Goal: Task Accomplishment & Management: Use online tool/utility

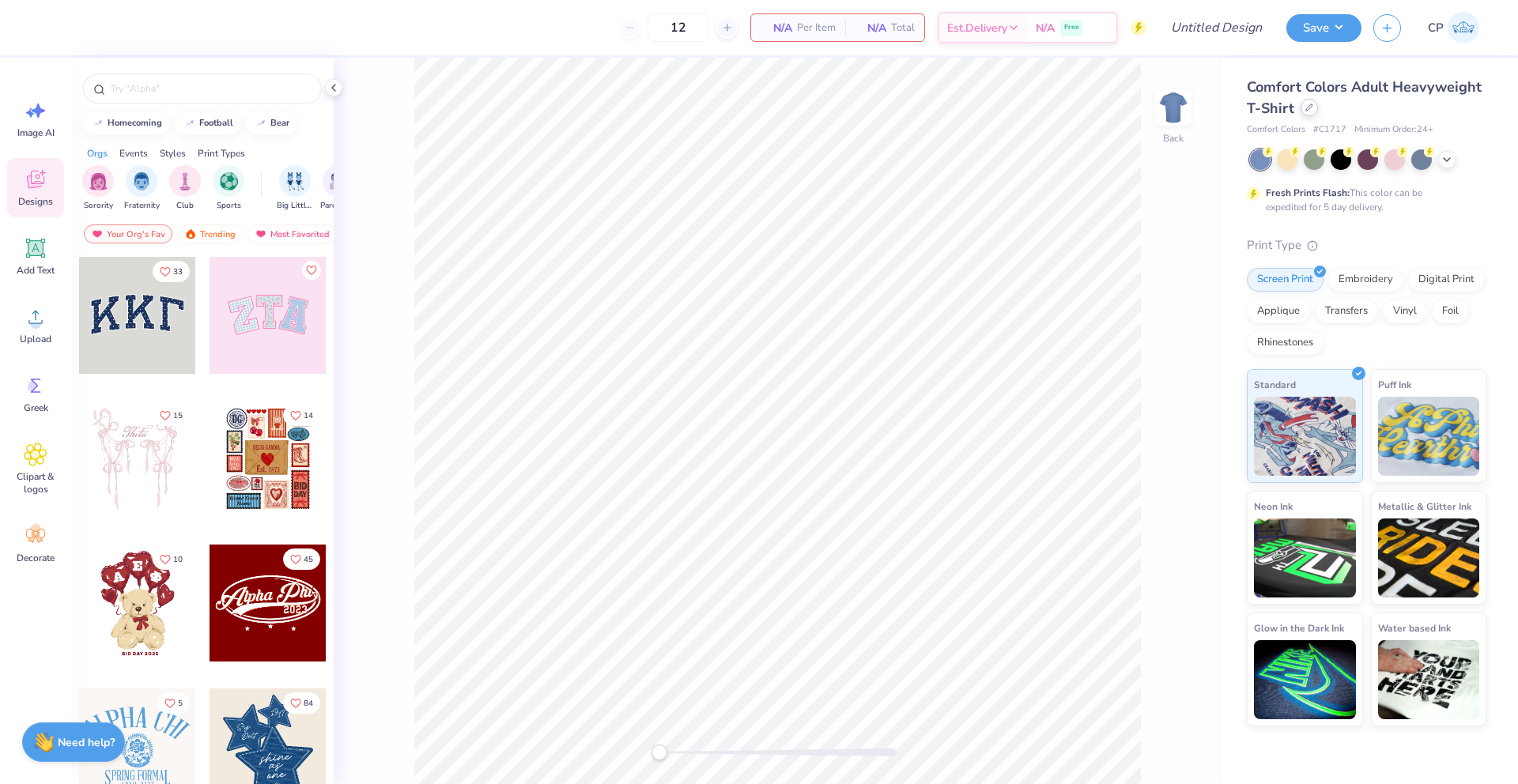
click at [1312, 111] on div at bounding box center [1309, 108] width 17 height 17
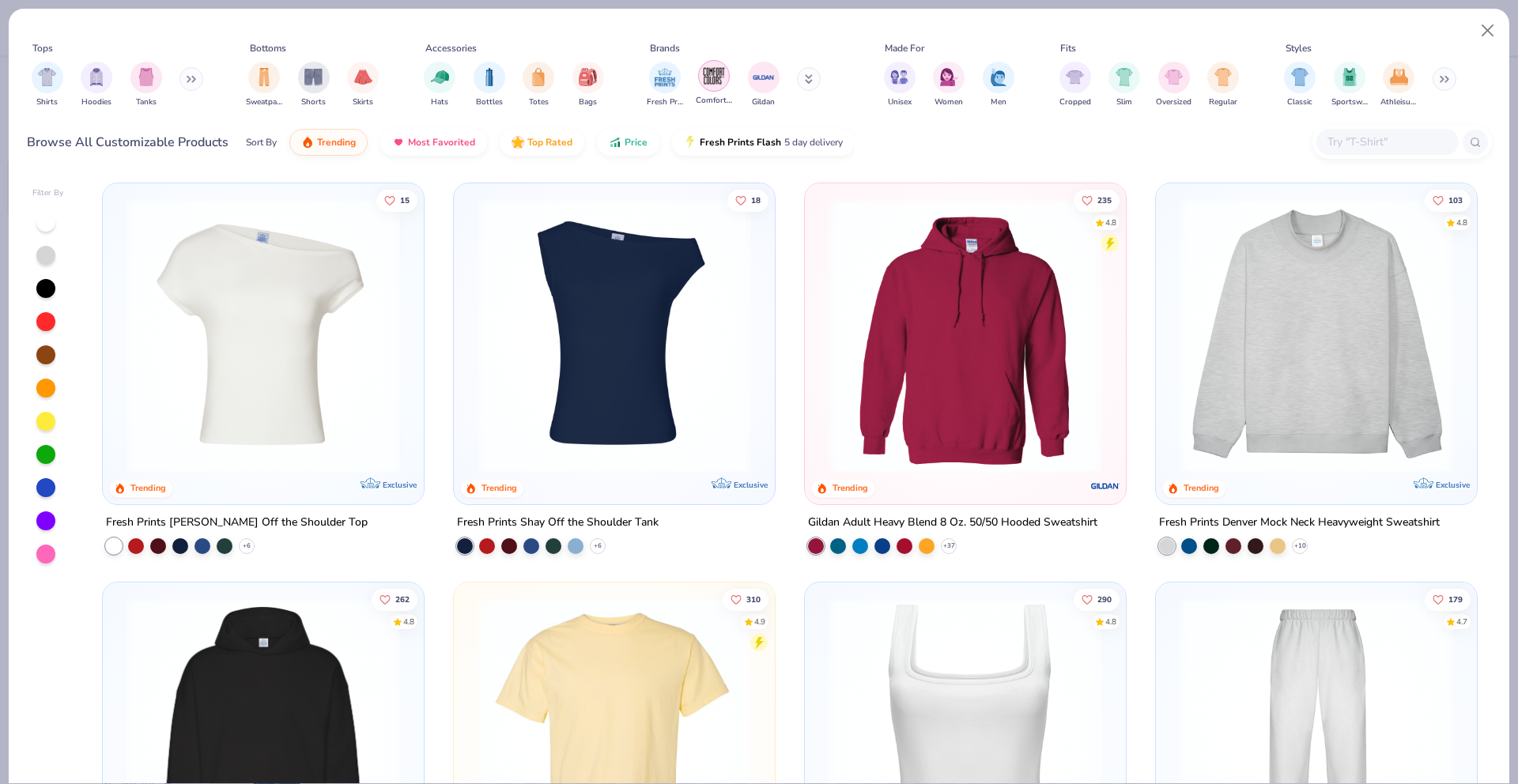
click at [700, 75] on div "filter for Comfort Colors" at bounding box center [714, 76] width 32 height 32
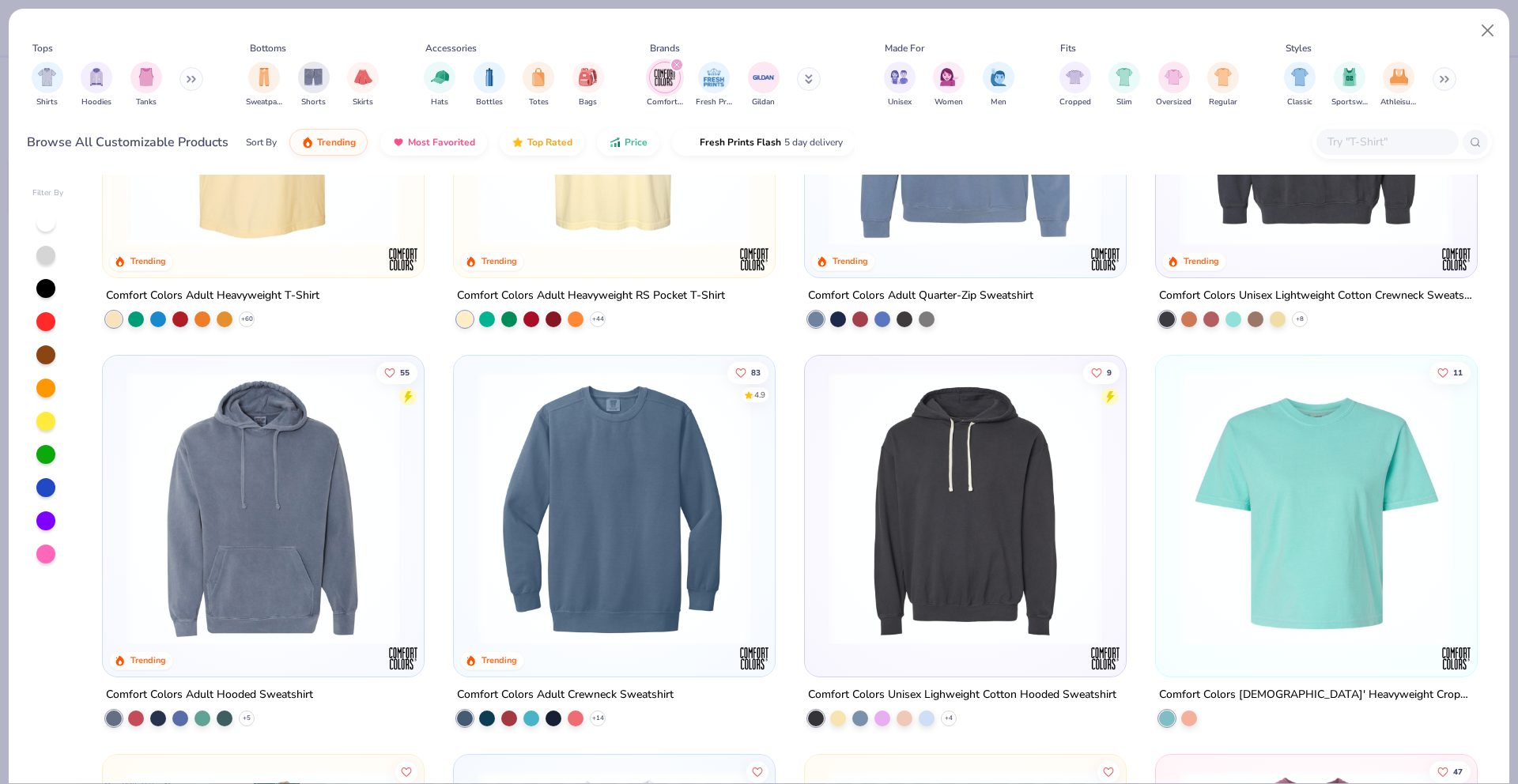
scroll to position [225, 0]
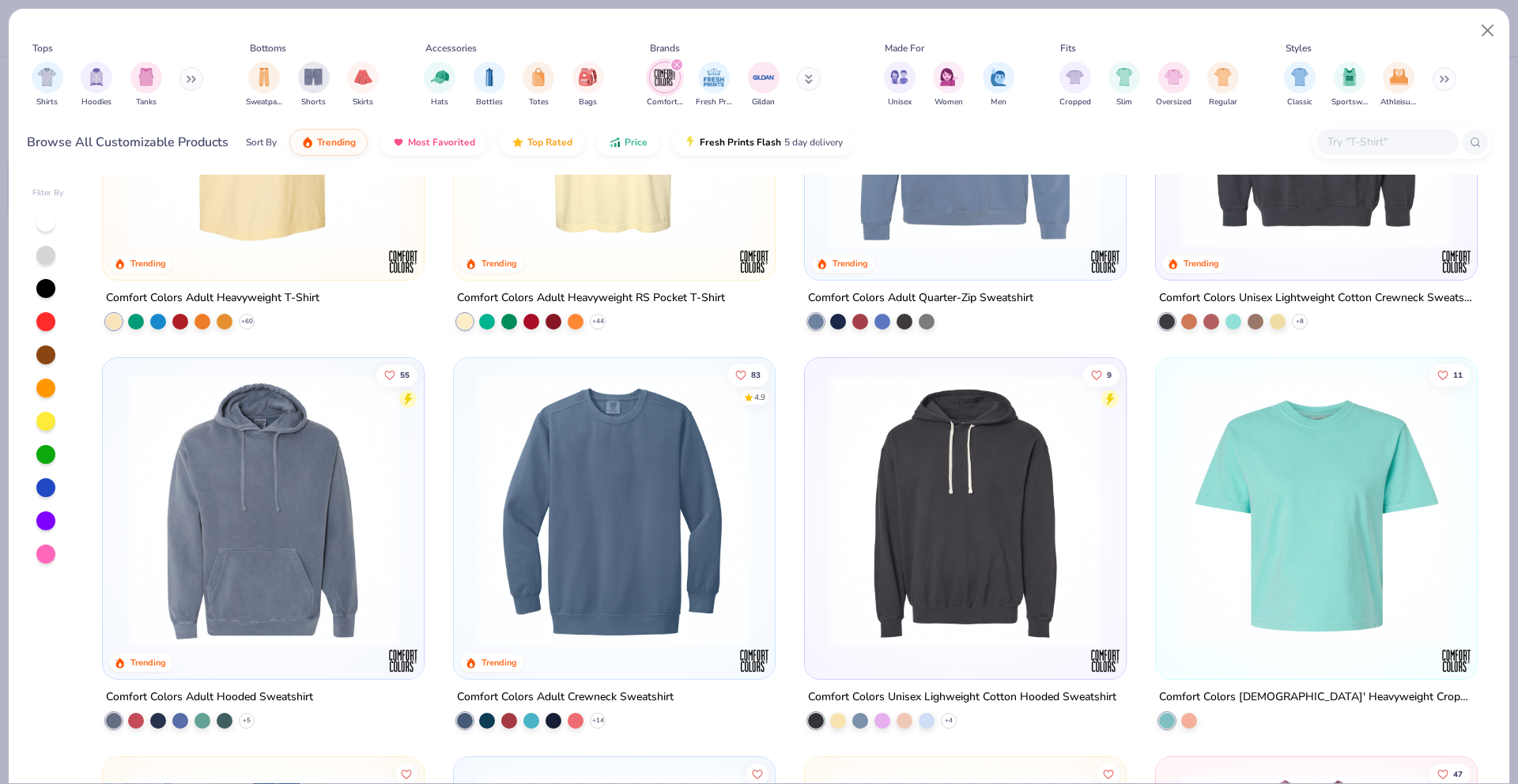
click at [291, 594] on img at bounding box center [263, 510] width 290 height 274
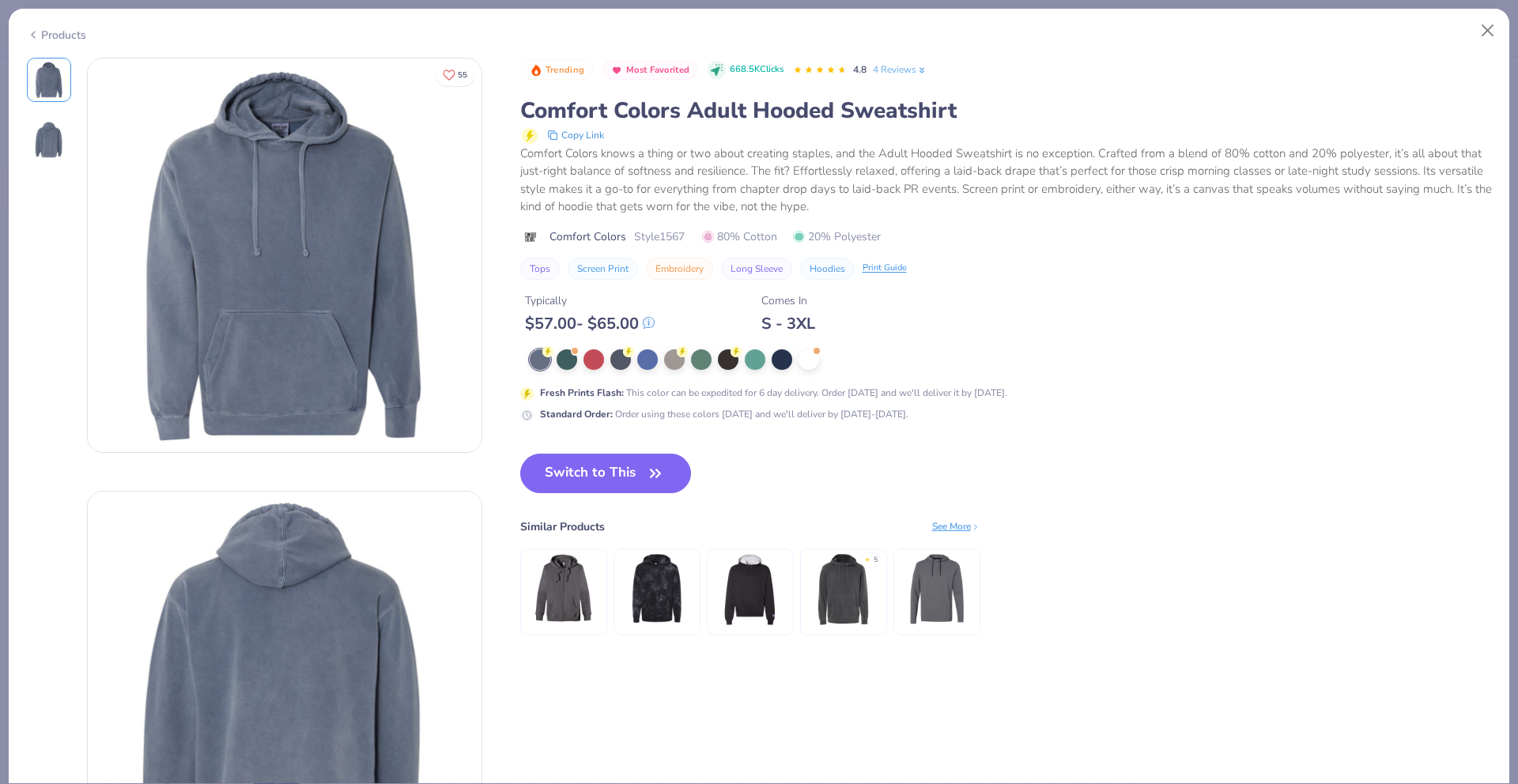
click at [37, 144] on img at bounding box center [49, 140] width 38 height 38
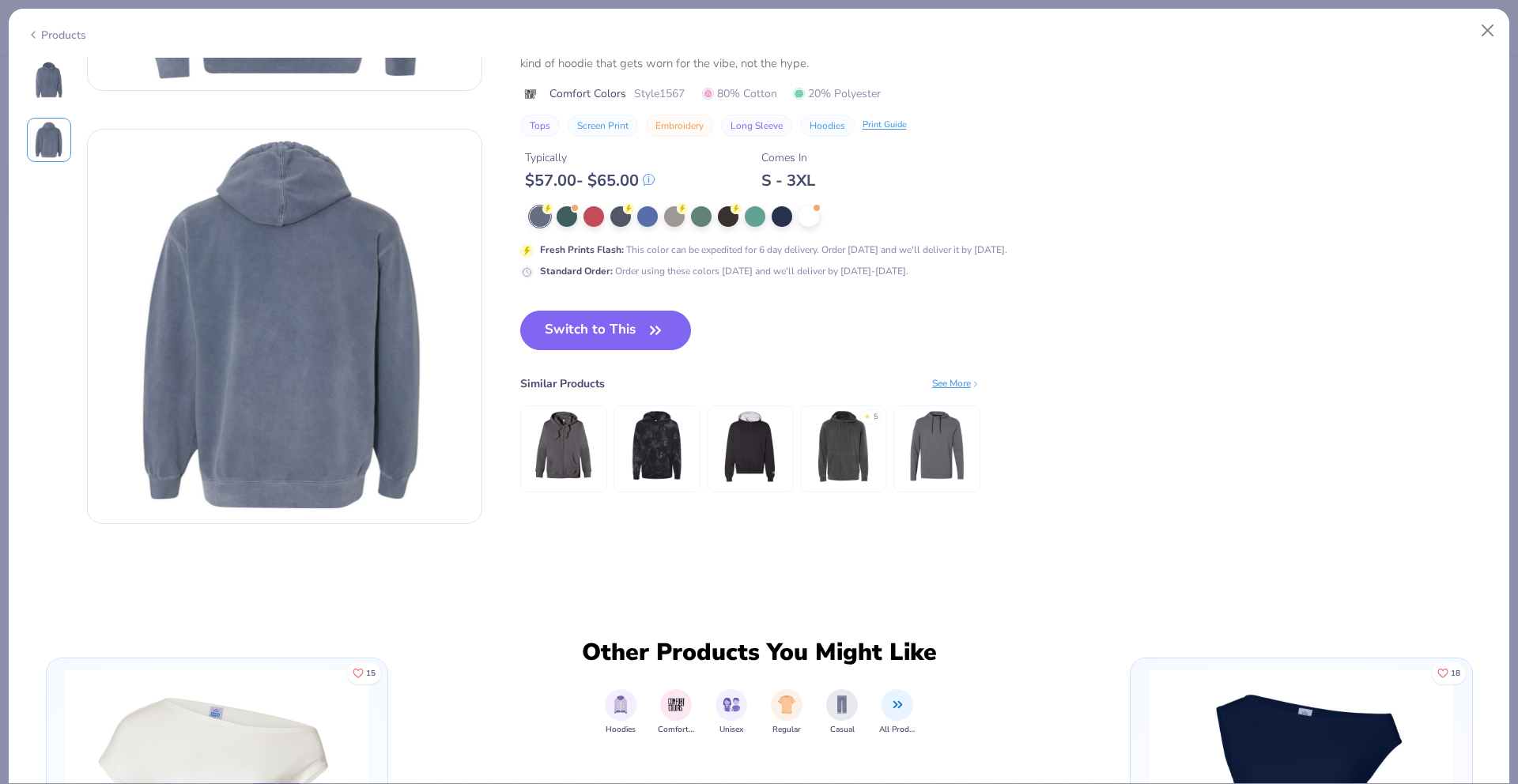
scroll to position [433, 0]
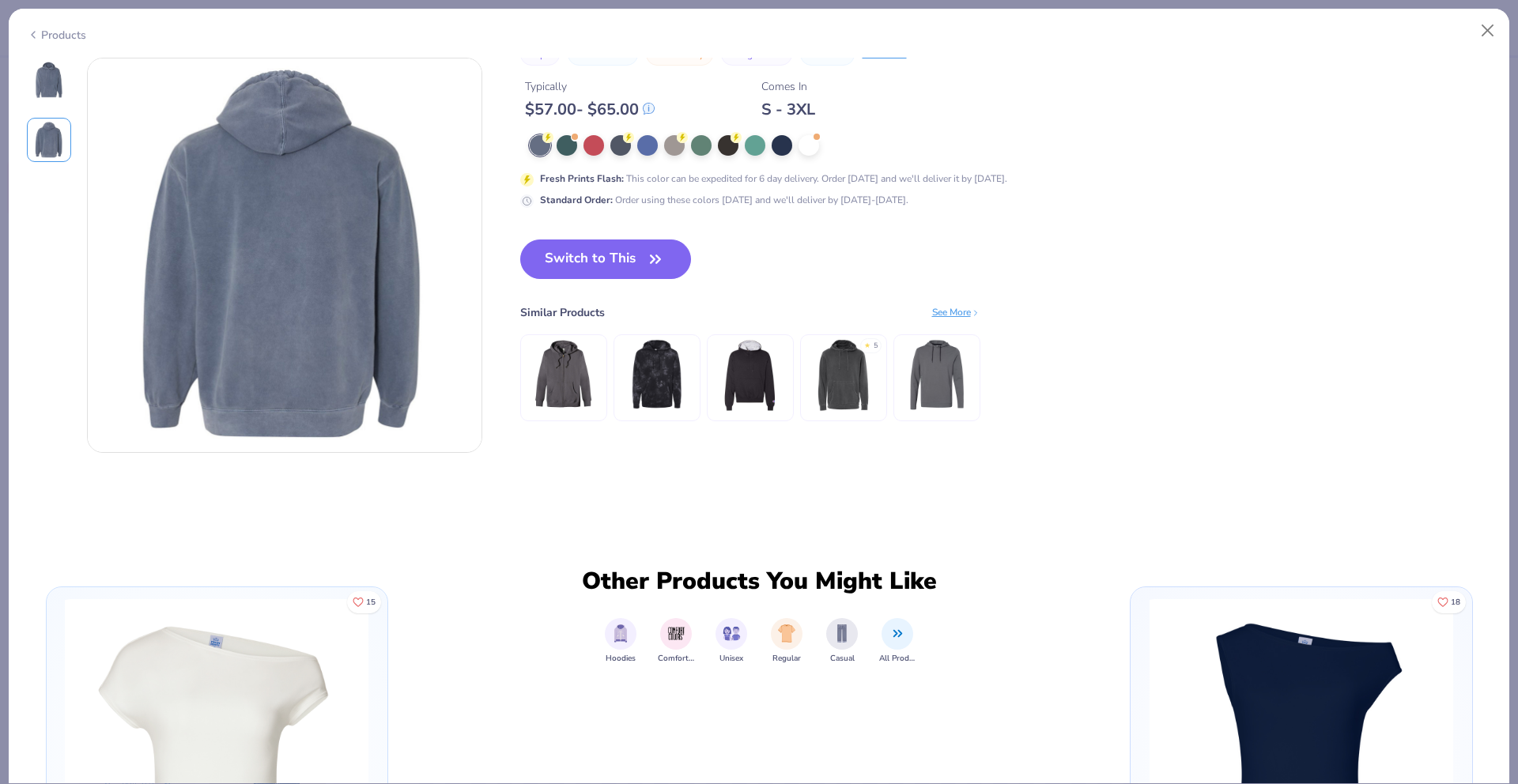
click at [745, 388] on img at bounding box center [750, 374] width 75 height 75
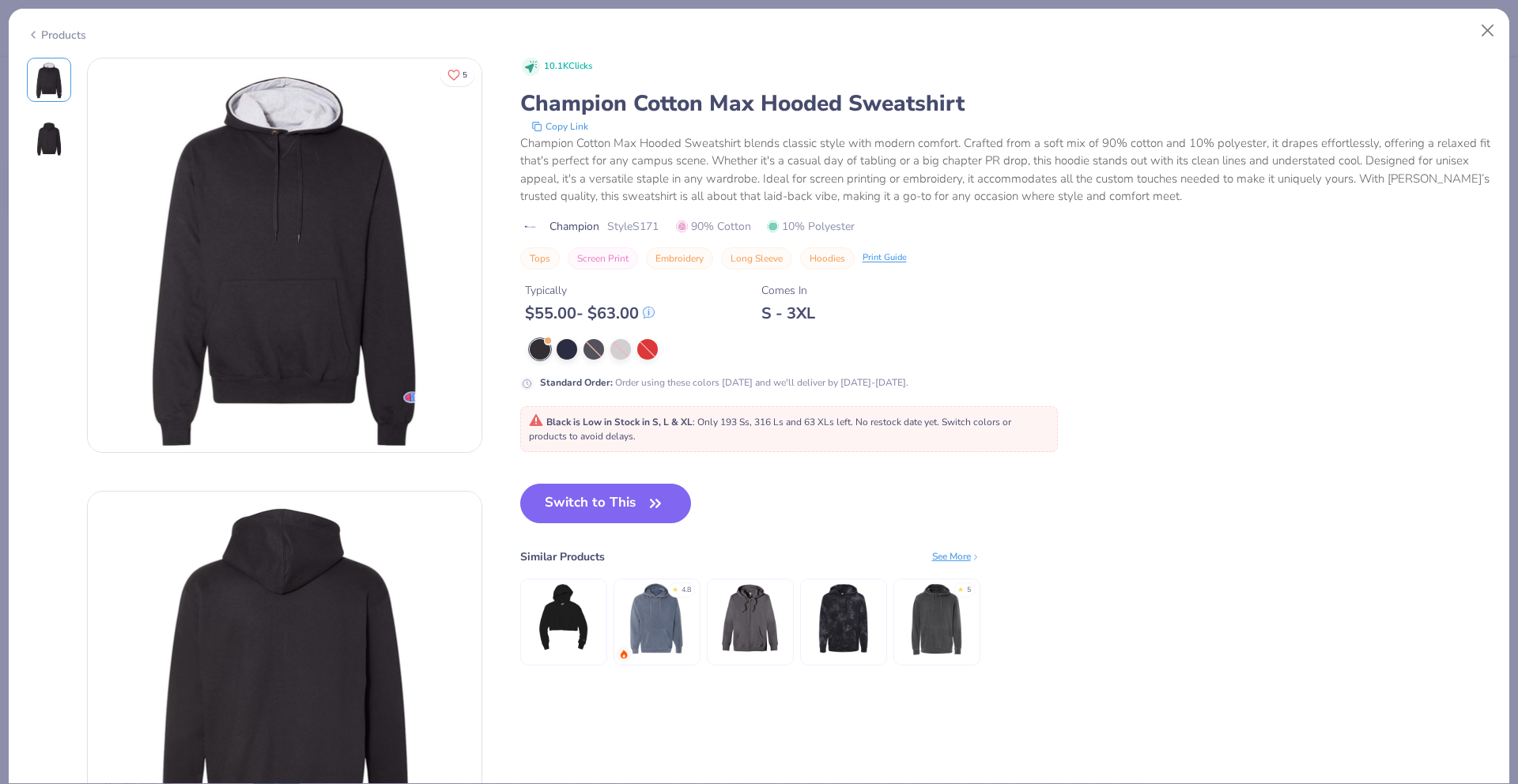
click at [52, 140] on img at bounding box center [49, 140] width 38 height 38
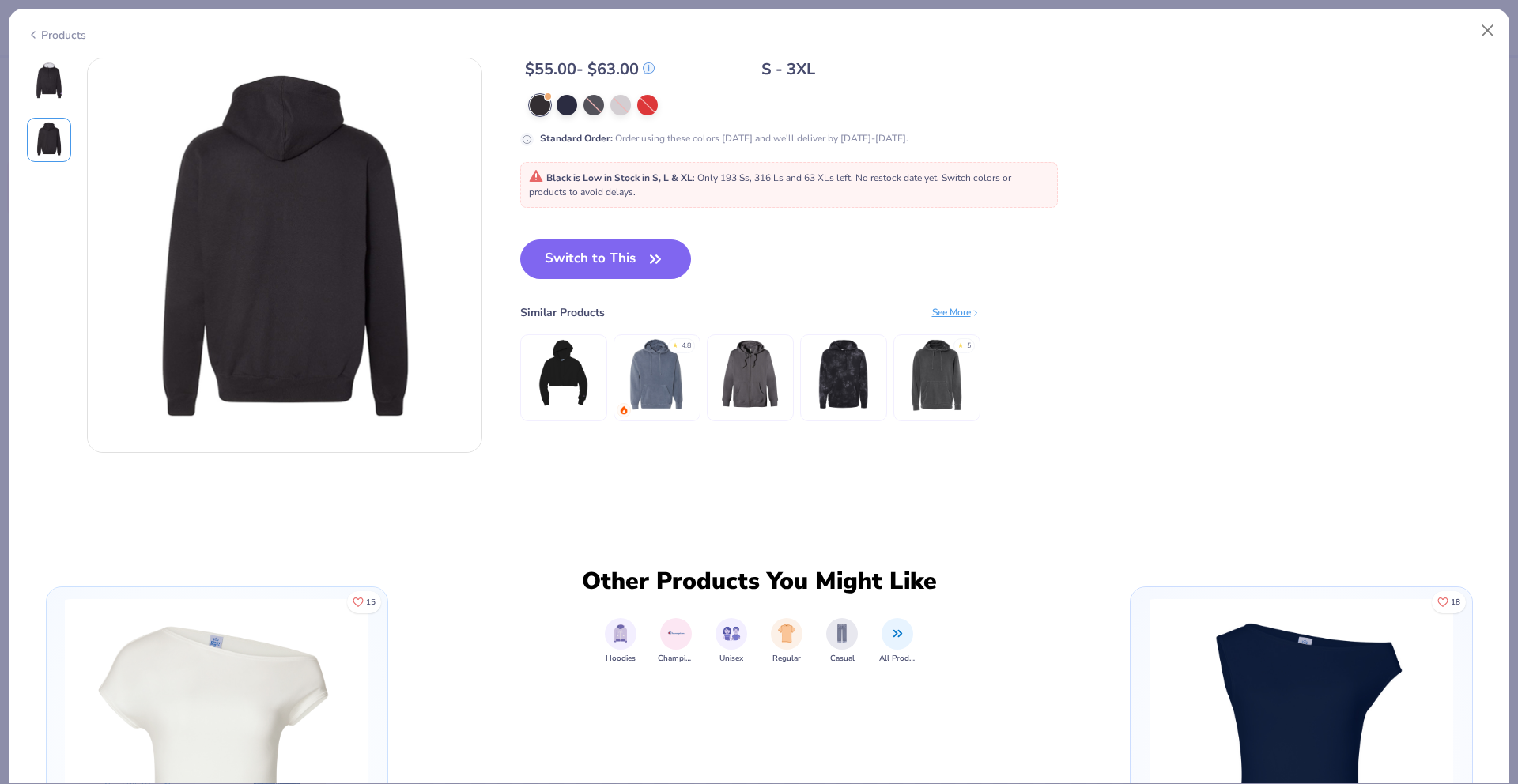
click at [41, 74] on img at bounding box center [49, 80] width 38 height 38
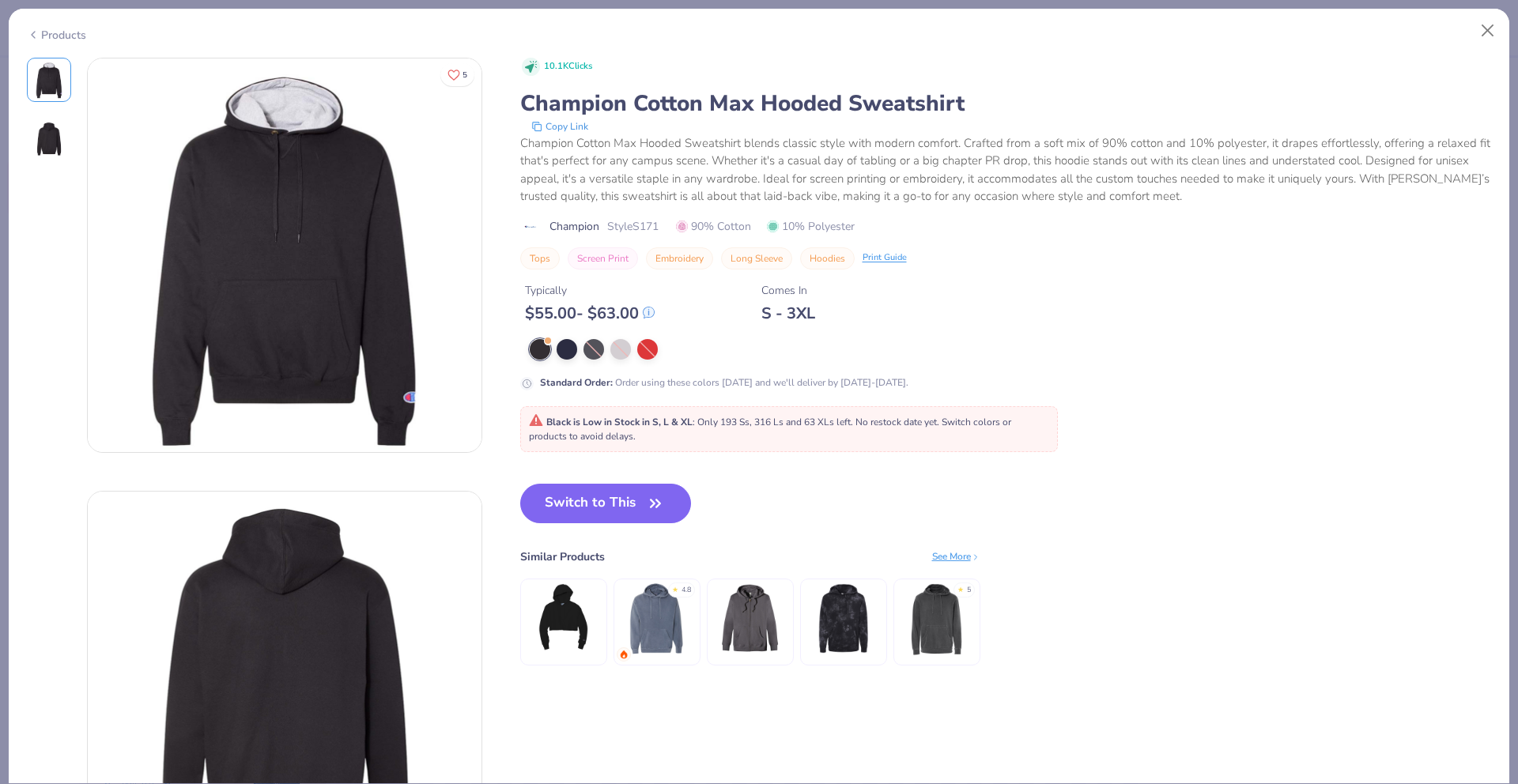
click at [36, 24] on div "Products" at bounding box center [759, 29] width 1501 height 41
click at [36, 32] on icon at bounding box center [33, 35] width 13 height 19
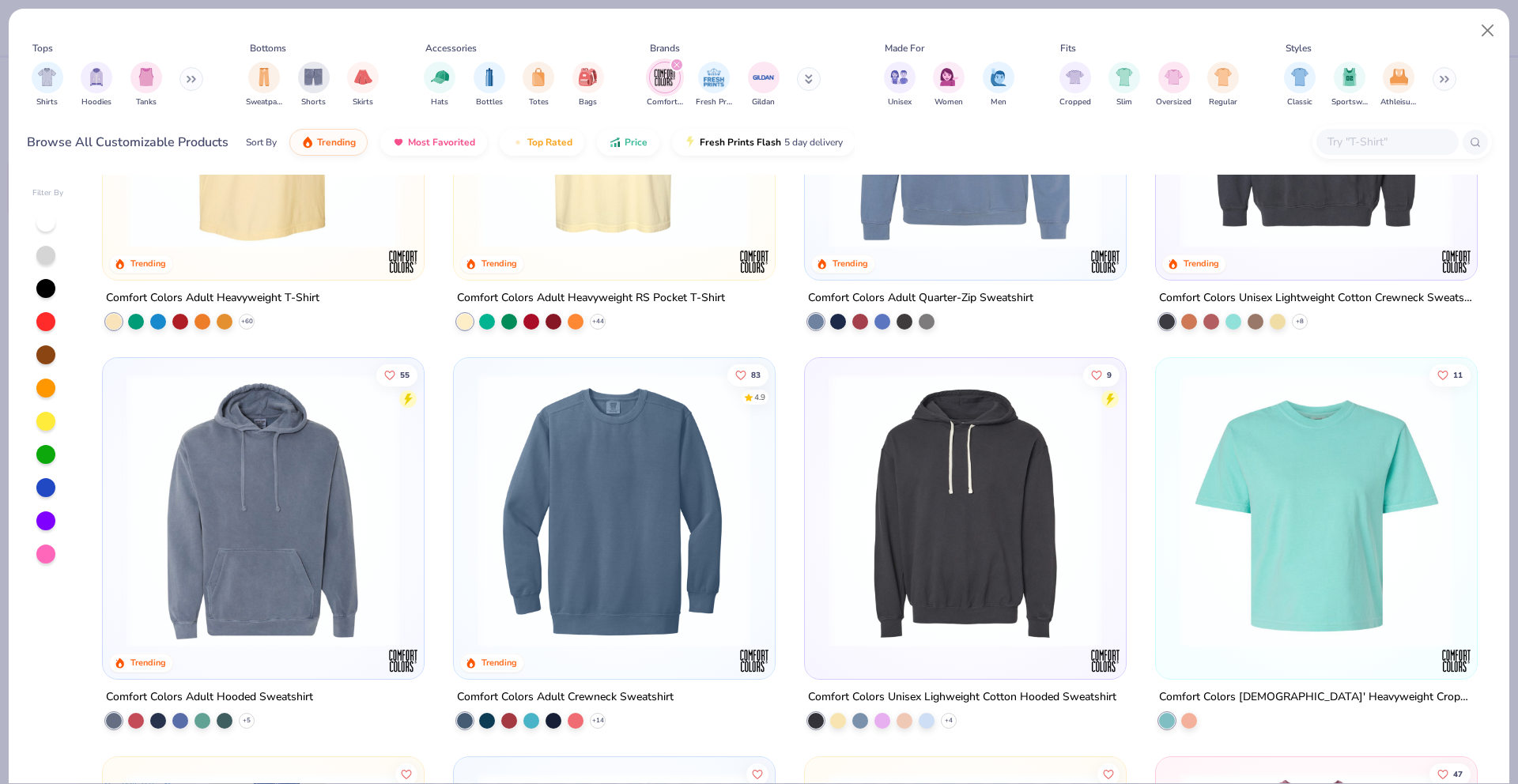
click at [914, 515] on img at bounding box center [965, 510] width 290 height 274
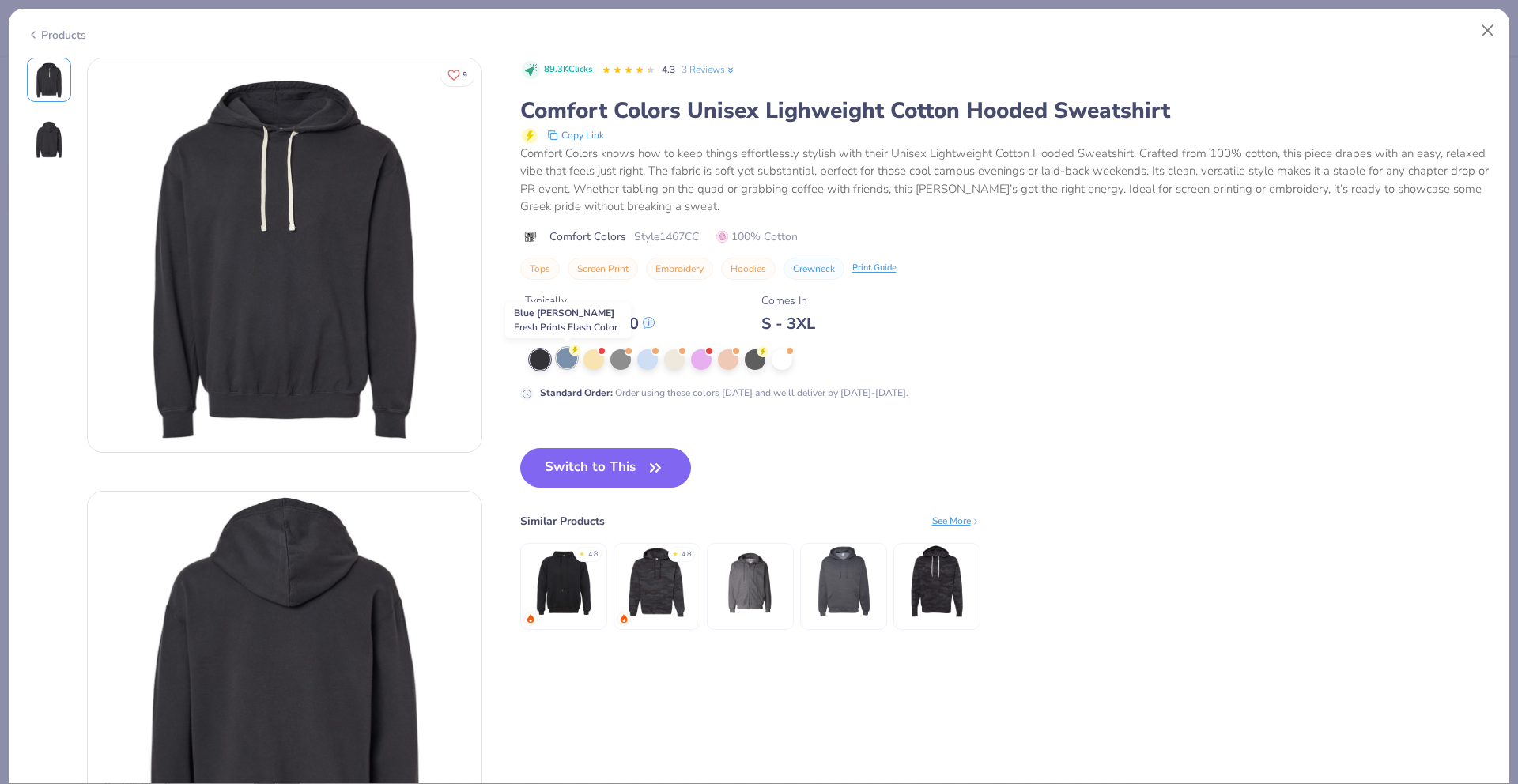
click at [563, 360] on div at bounding box center [567, 358] width 21 height 21
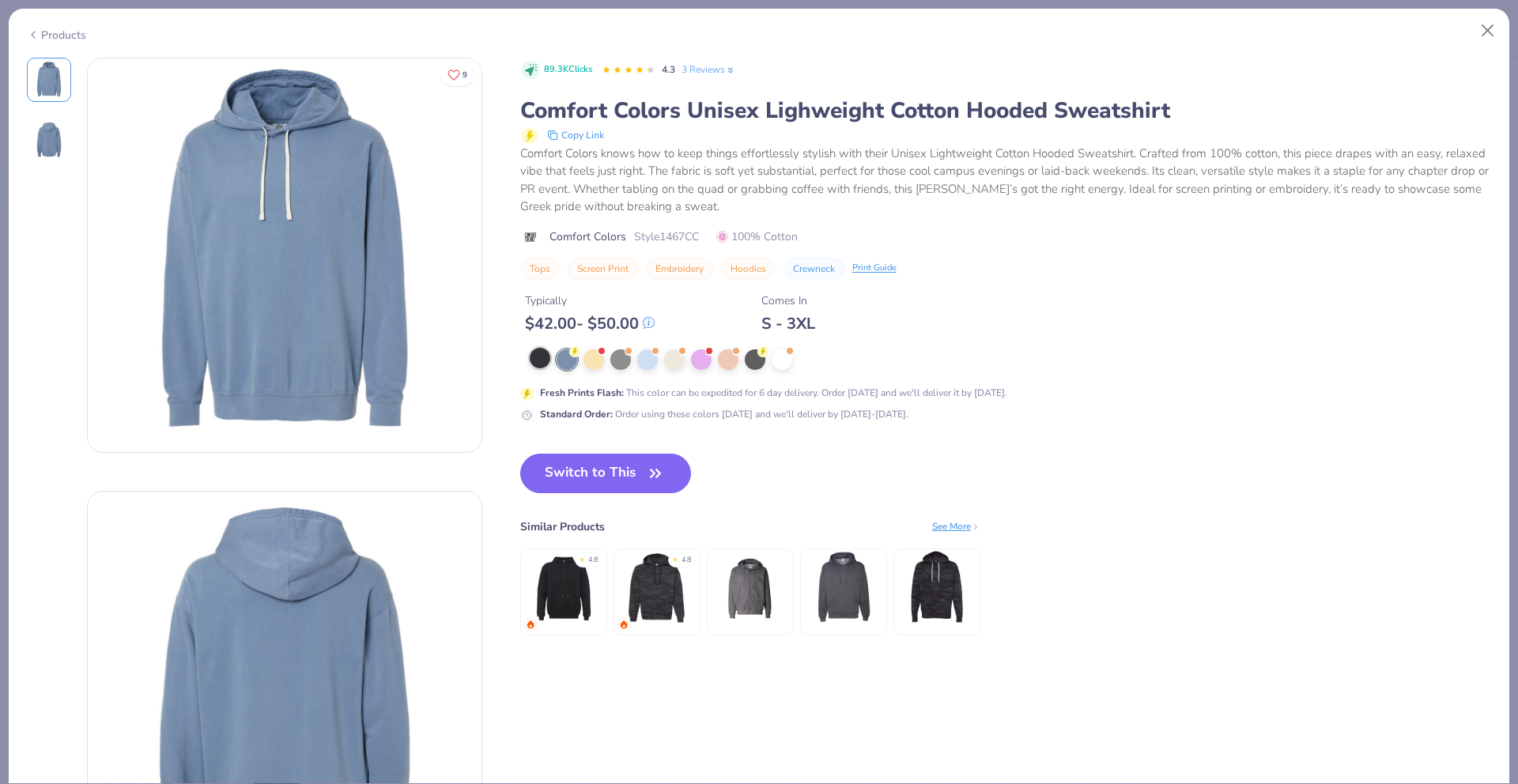
click at [538, 361] on div at bounding box center [540, 358] width 21 height 21
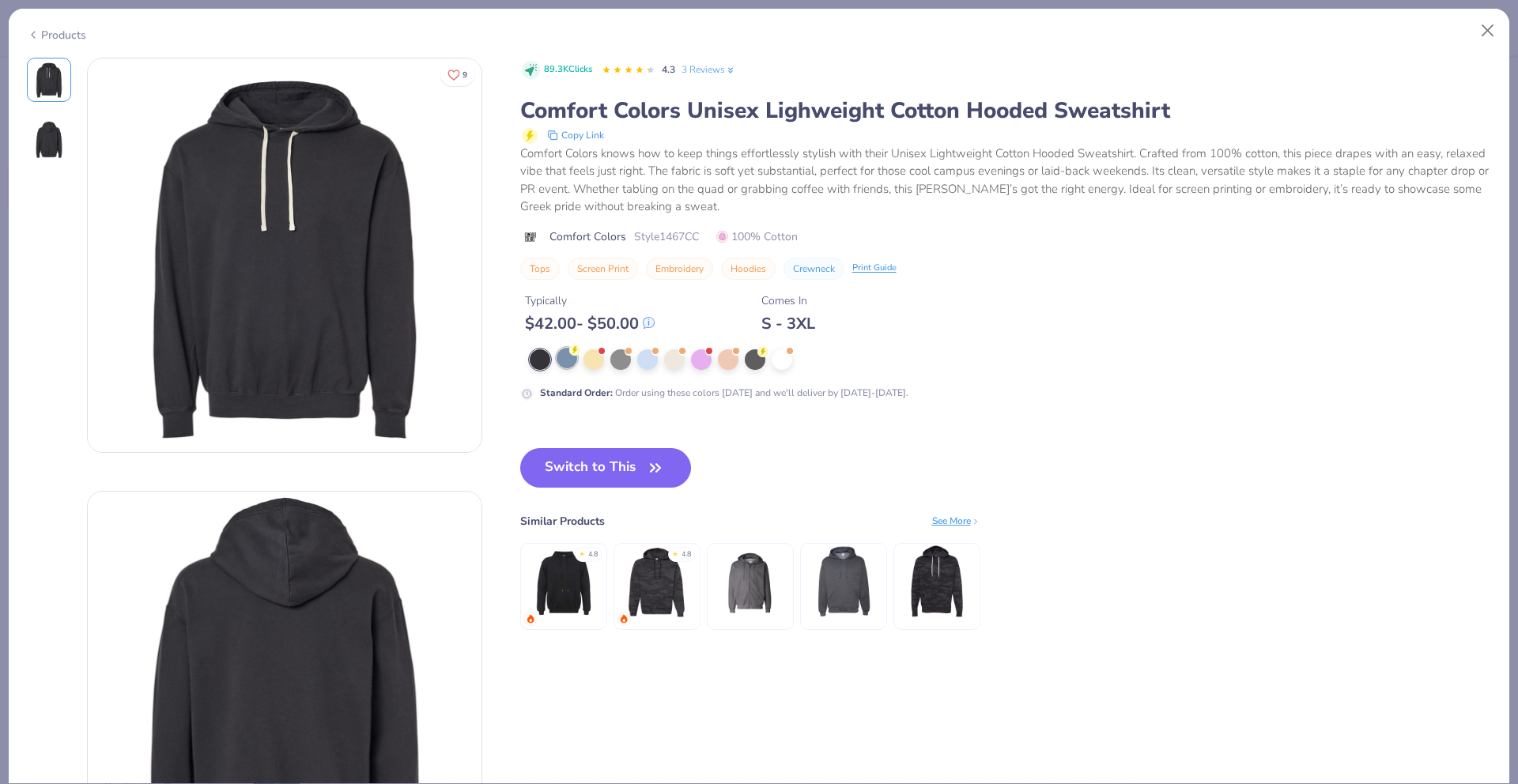
click at [564, 361] on div at bounding box center [567, 358] width 21 height 21
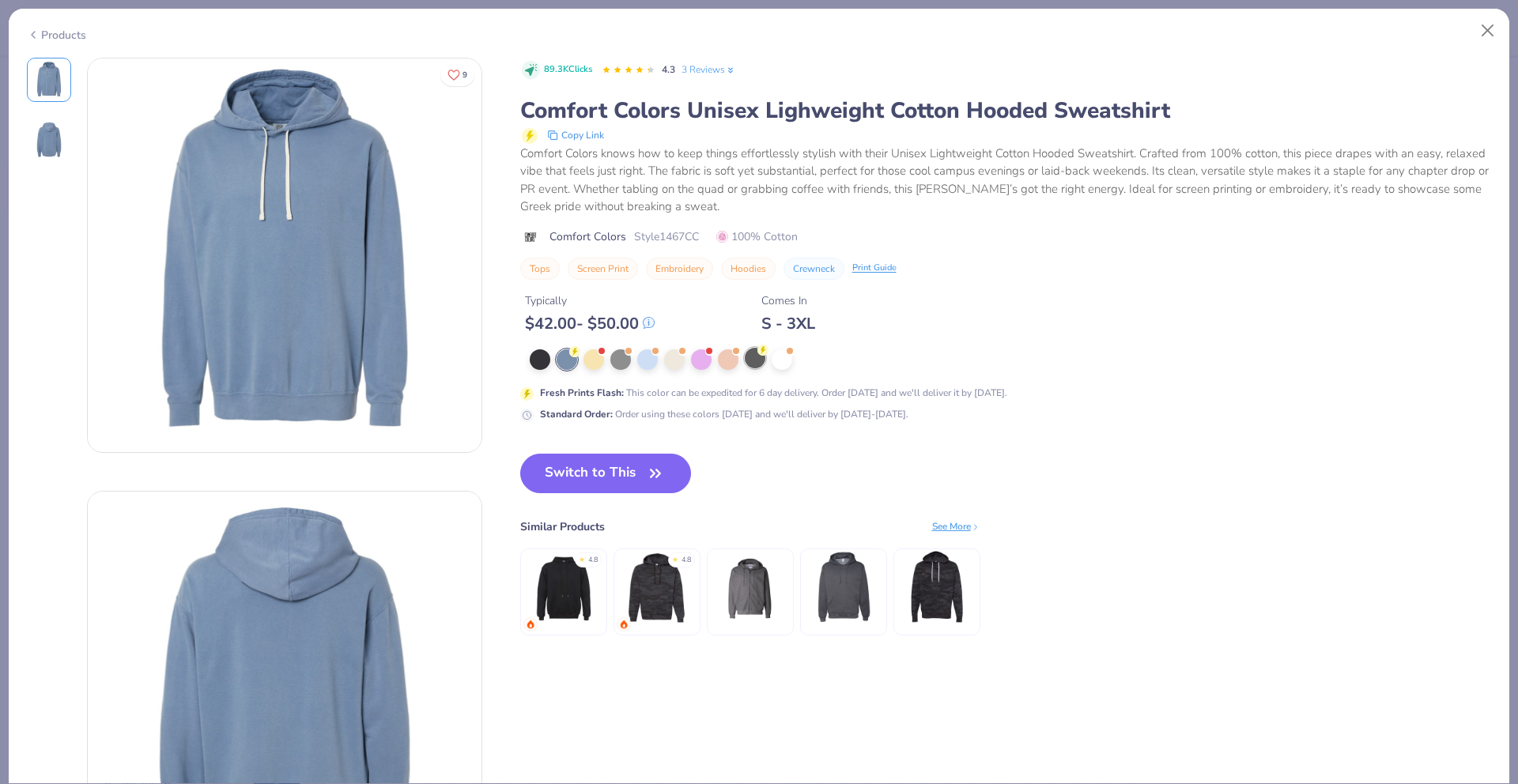
click at [756, 364] on div at bounding box center [755, 358] width 21 height 21
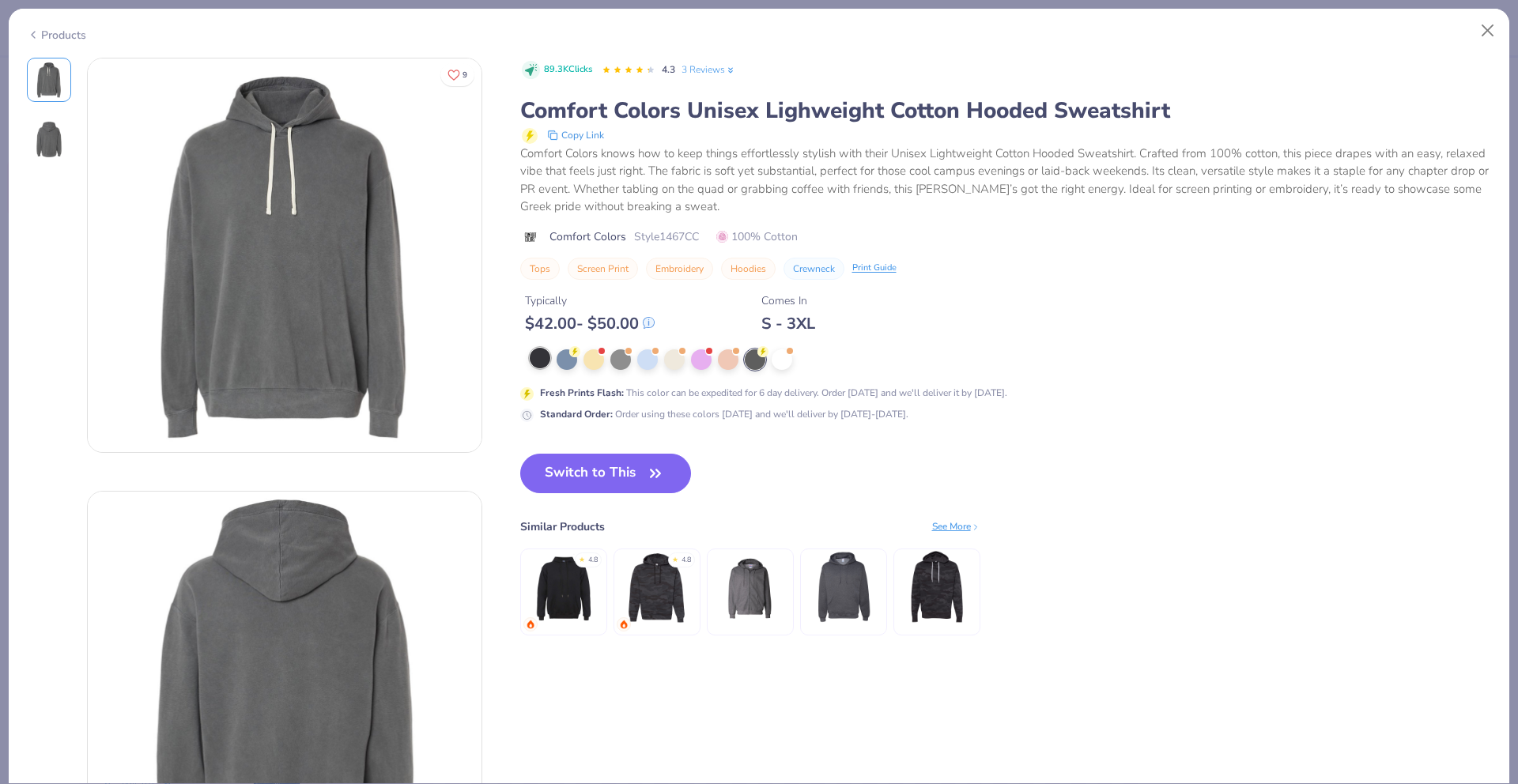
click at [545, 363] on div at bounding box center [540, 358] width 21 height 21
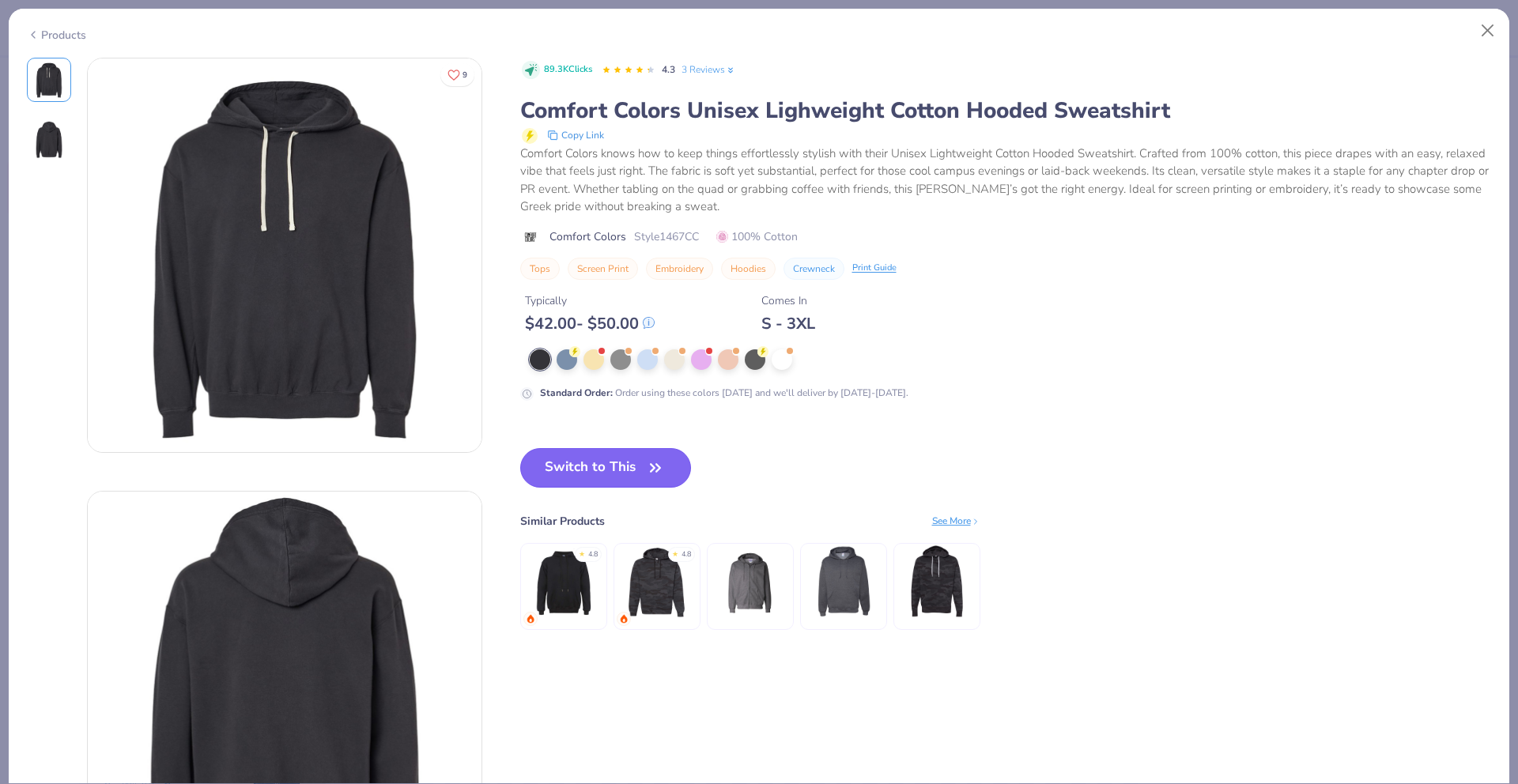
click at [609, 475] on button "Switch to This" at bounding box center [606, 468] width 171 height 40
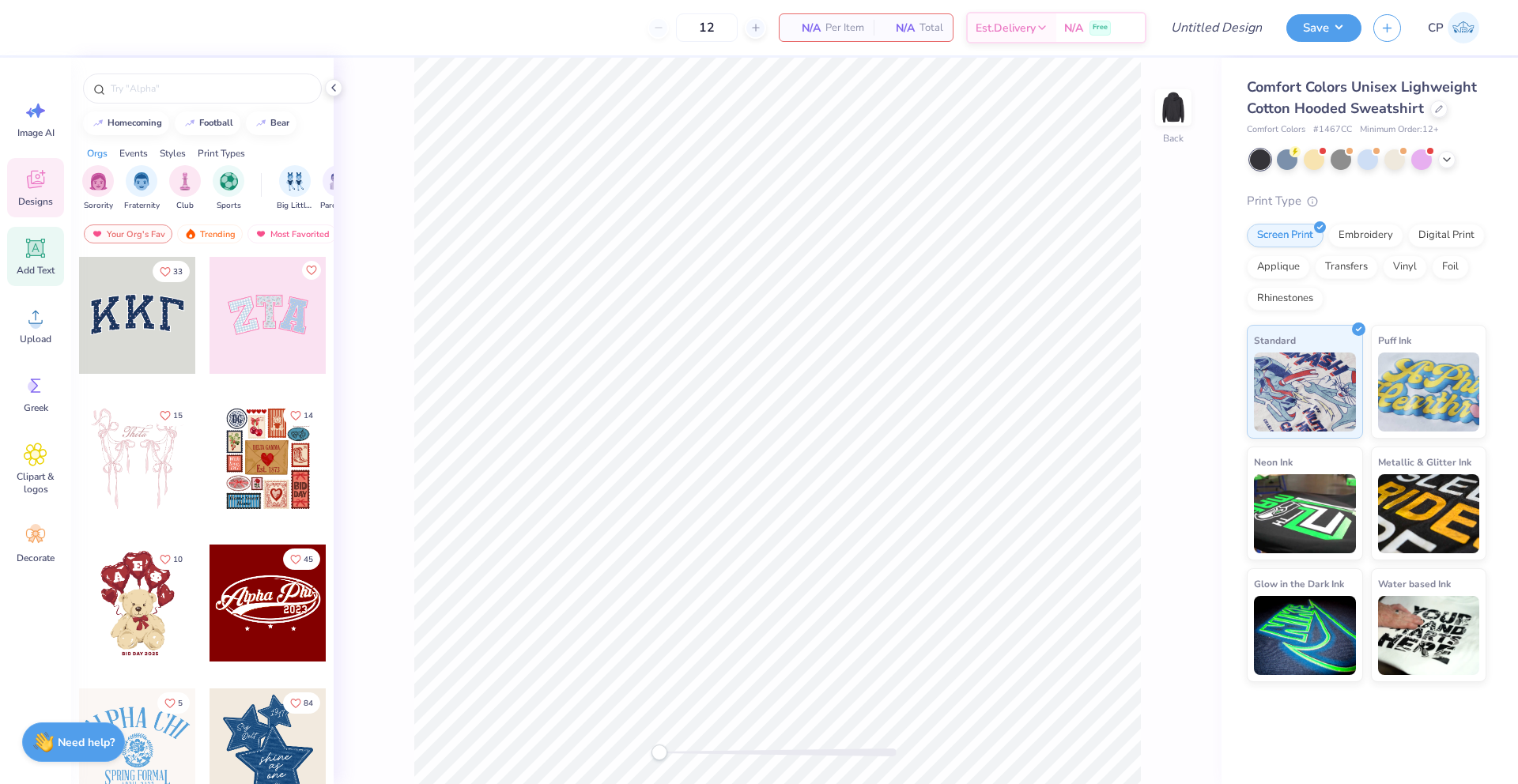
click at [29, 253] on icon at bounding box center [36, 248] width 15 height 15
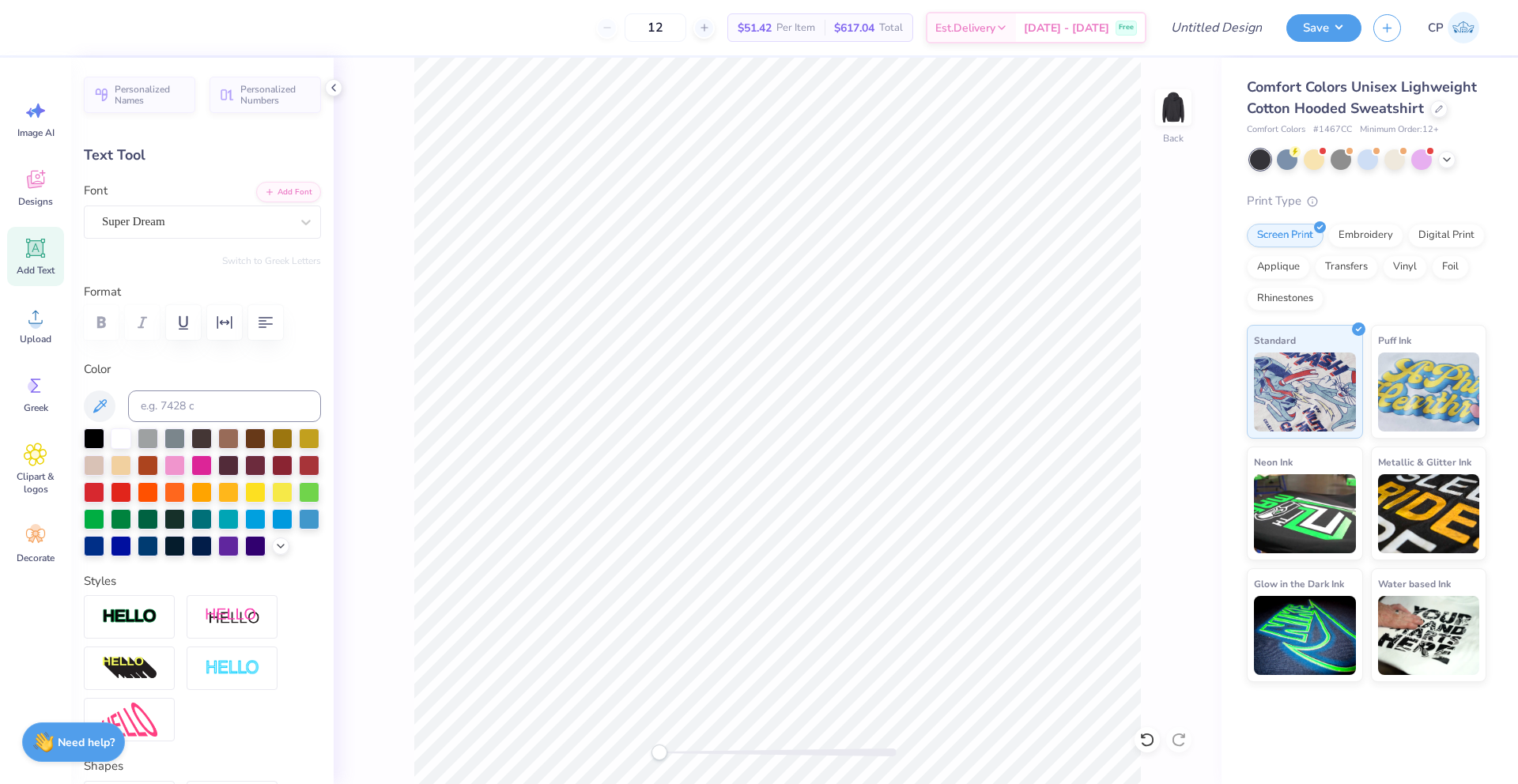
scroll to position [0, 2]
type textarea "[DATE]"
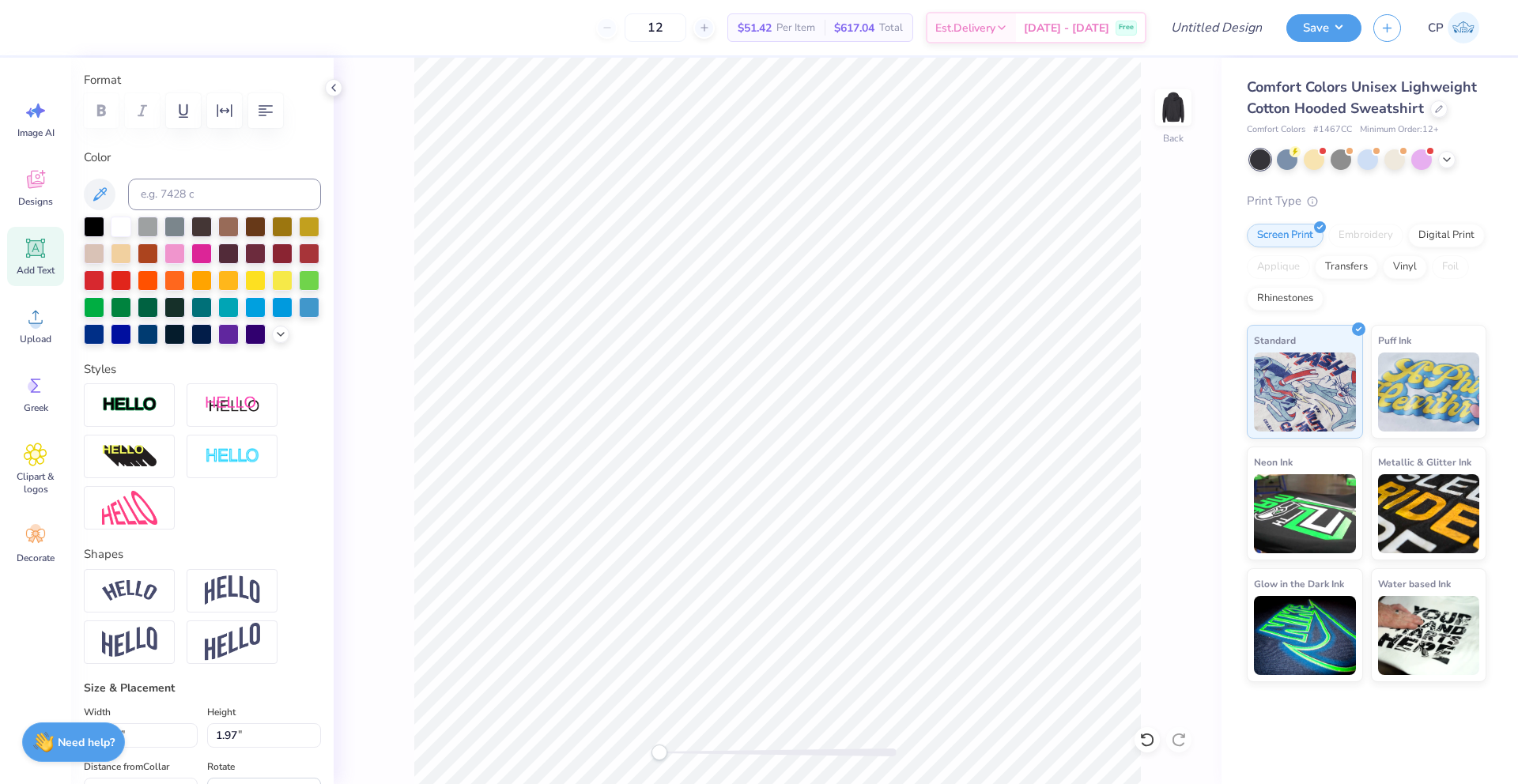
scroll to position [271, 0]
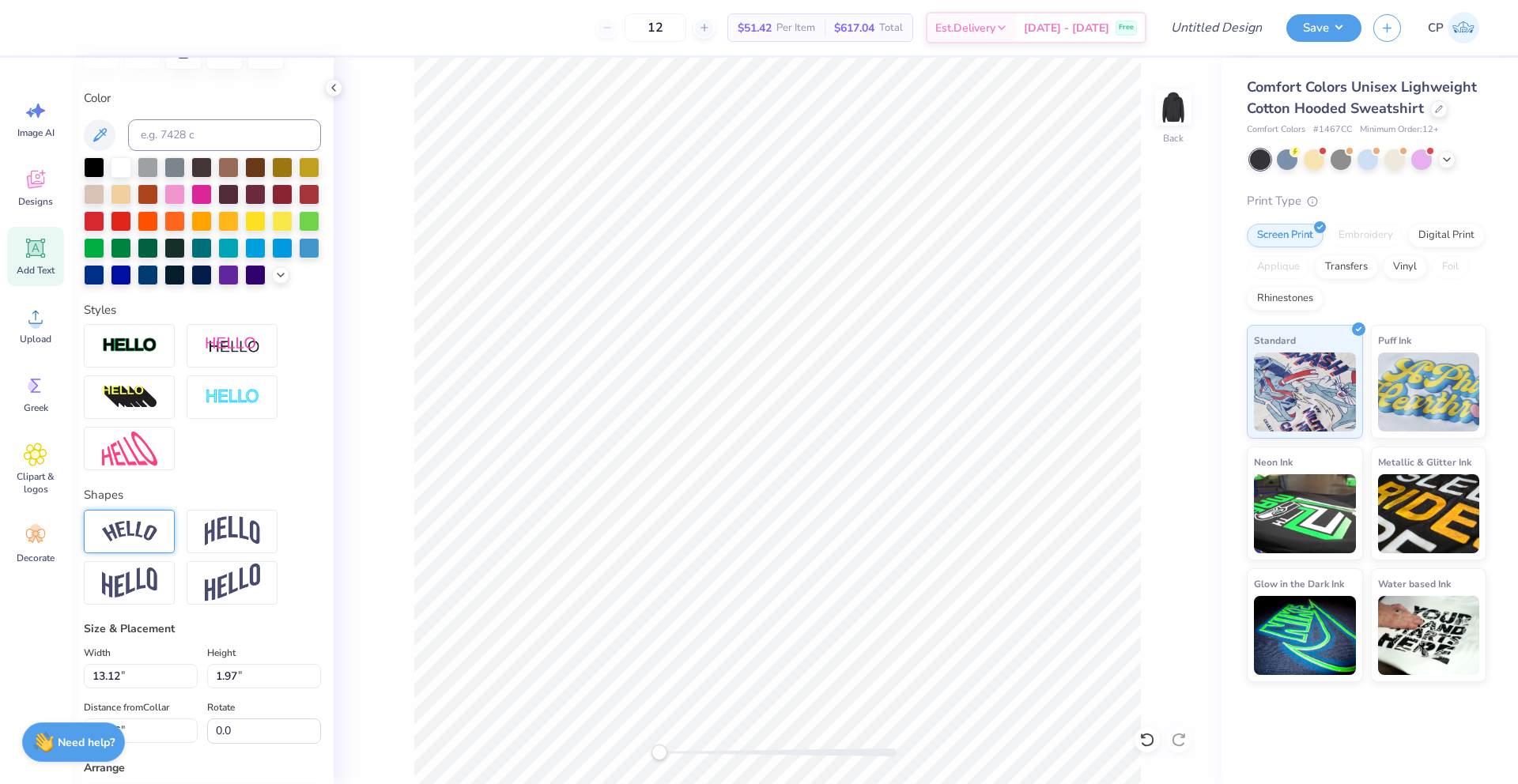
click at [98, 544] on div at bounding box center [129, 532] width 91 height 44
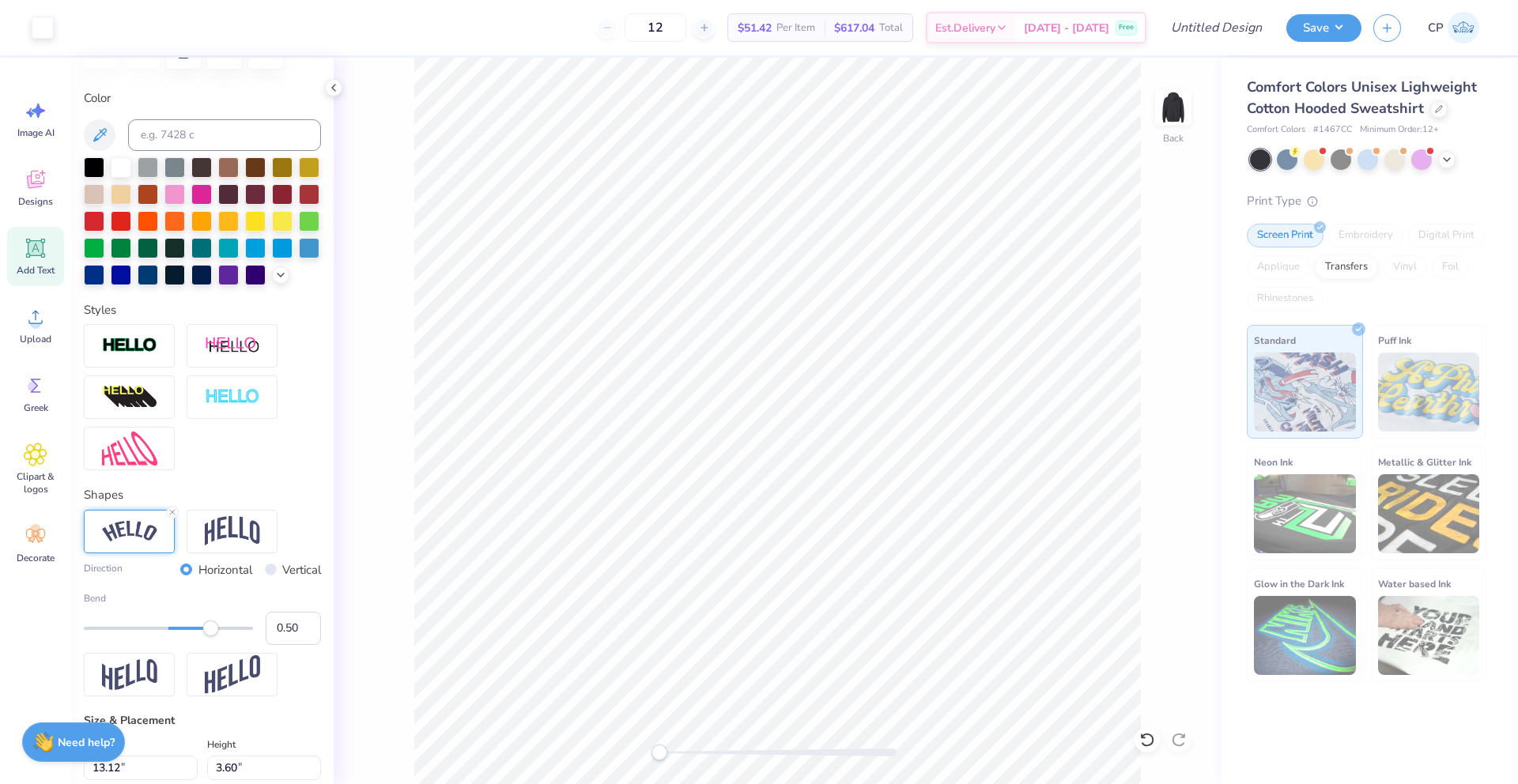
type input "15.16"
type input "3.60"
type input "5.72"
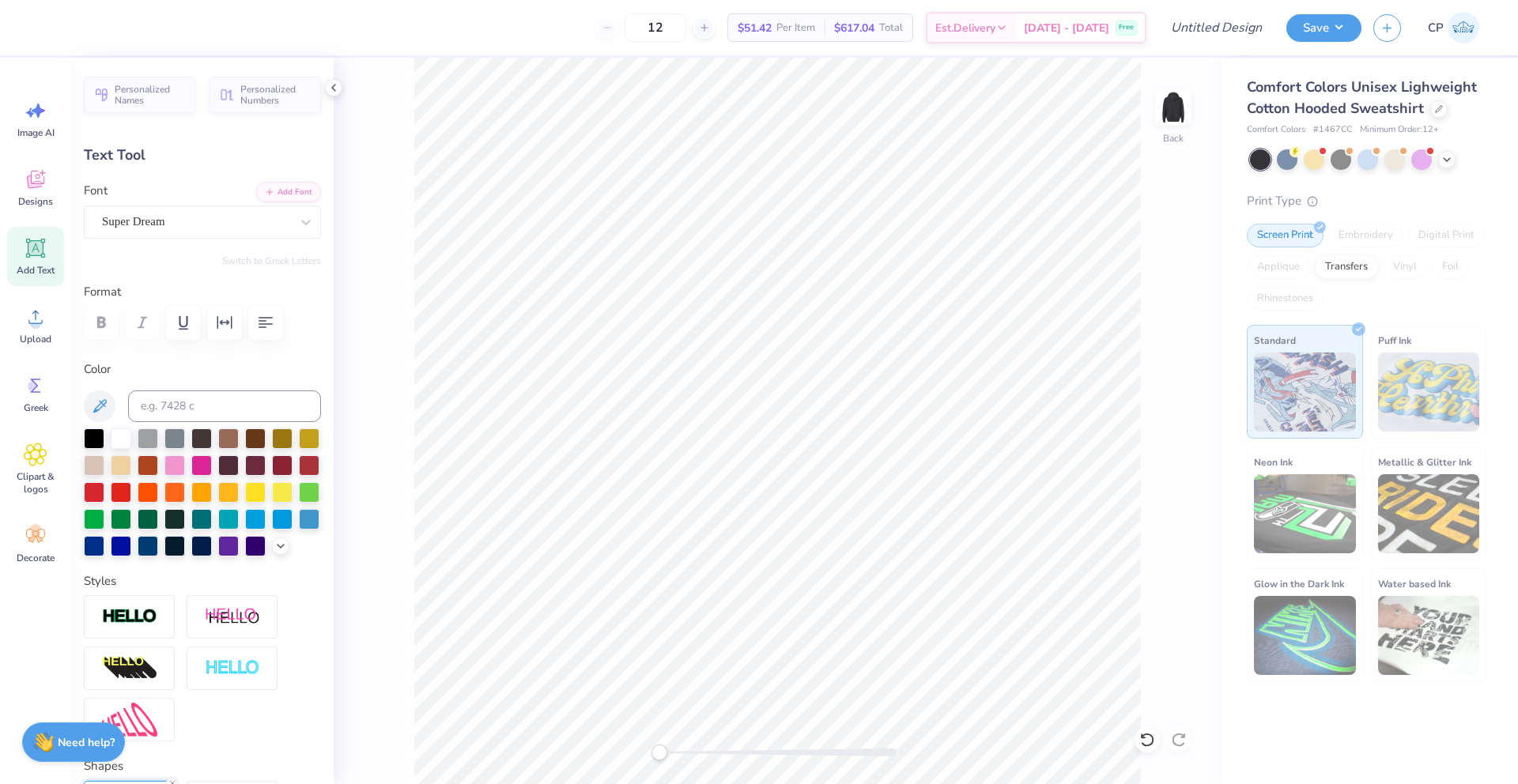
click at [179, 243] on div "Personalized Names Personalized Numbers Text Tool Add Font Font Super Dream Swi…" at bounding box center [202, 421] width 263 height 727
click at [193, 207] on div "Super Dream" at bounding box center [202, 222] width 237 height 33
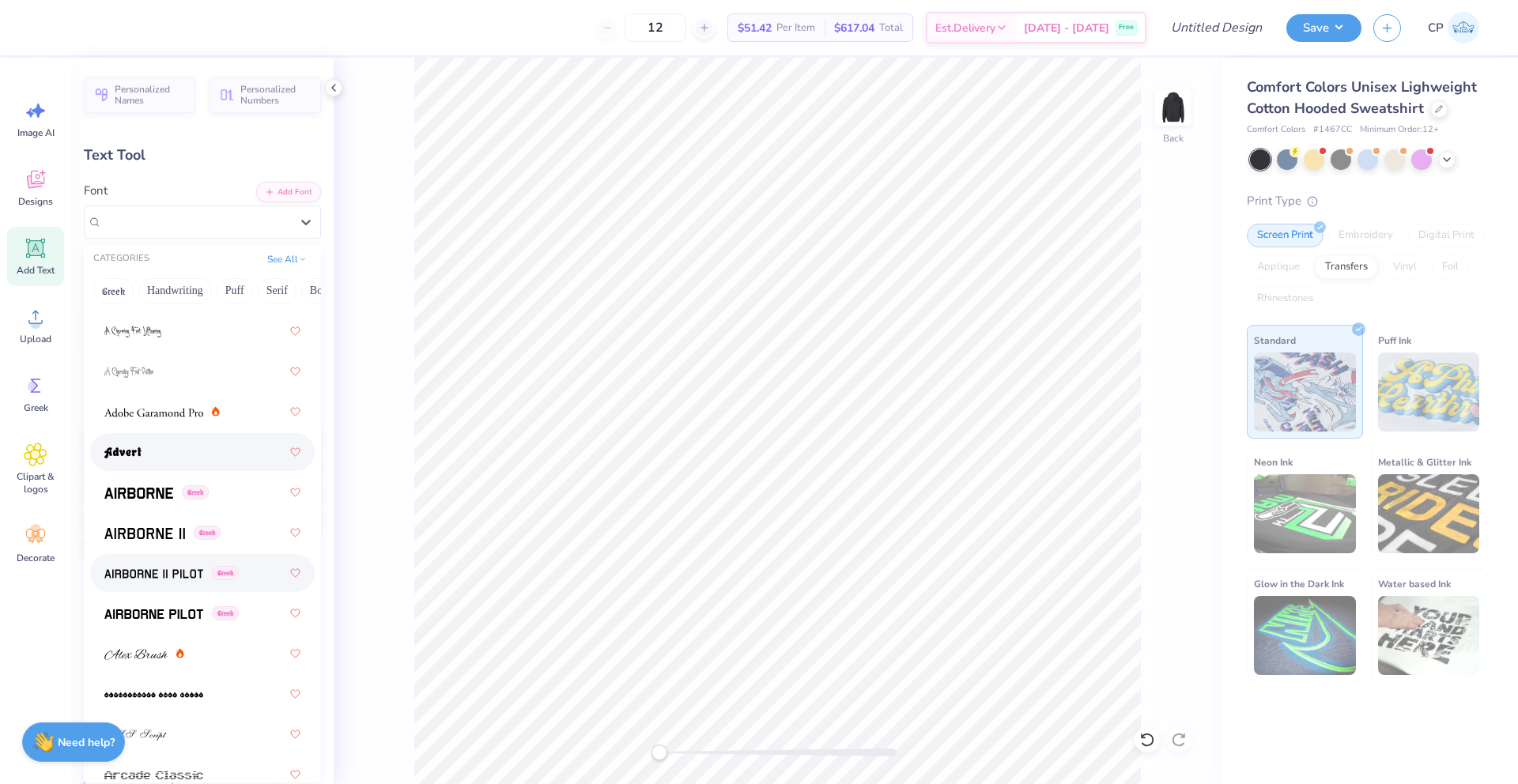
scroll to position [293, 0]
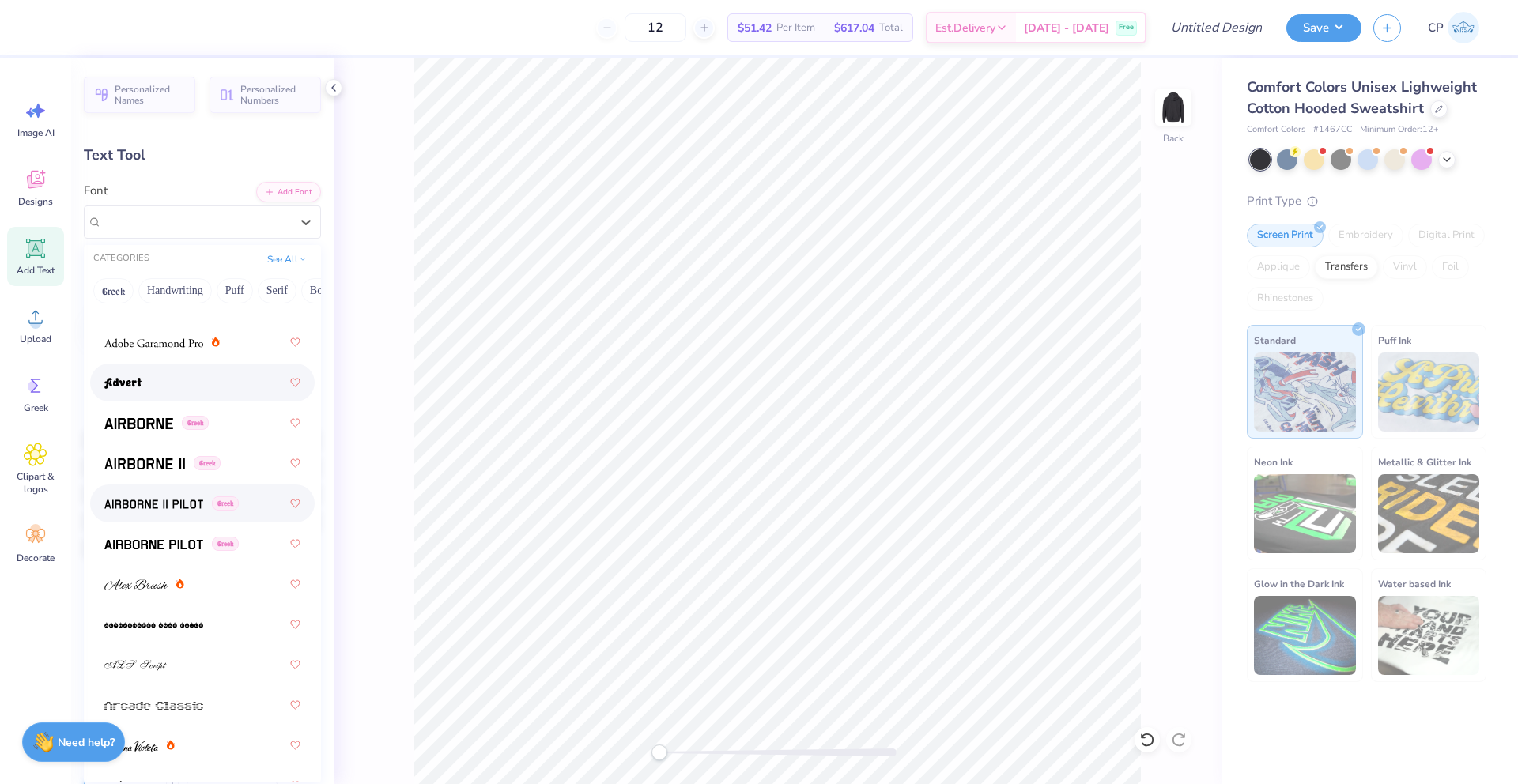
click at [161, 510] on img at bounding box center [154, 505] width 99 height 11
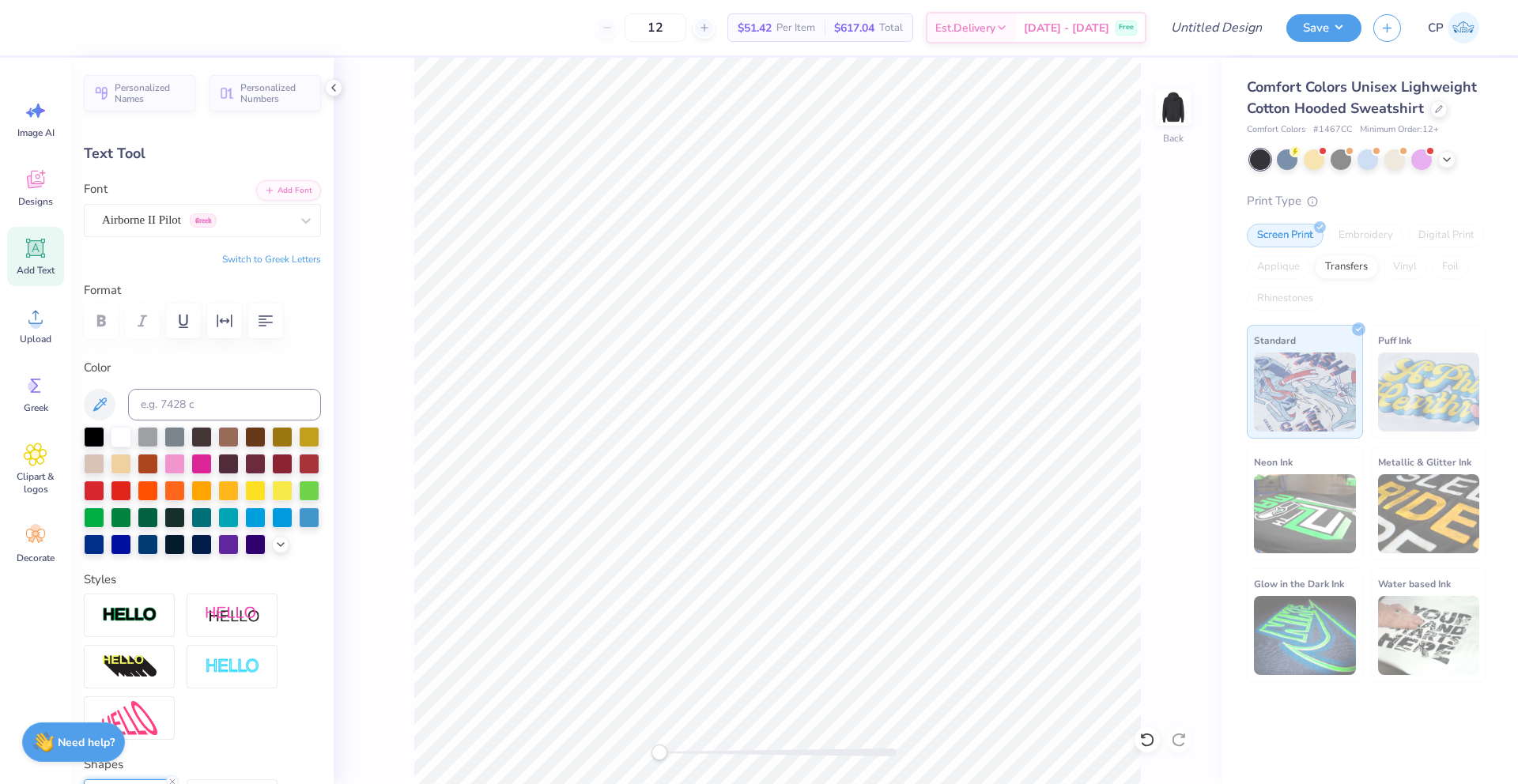
scroll to position [0, 0]
click at [178, 221] on div "Airborne II Pilot Greek" at bounding box center [196, 221] width 191 height 25
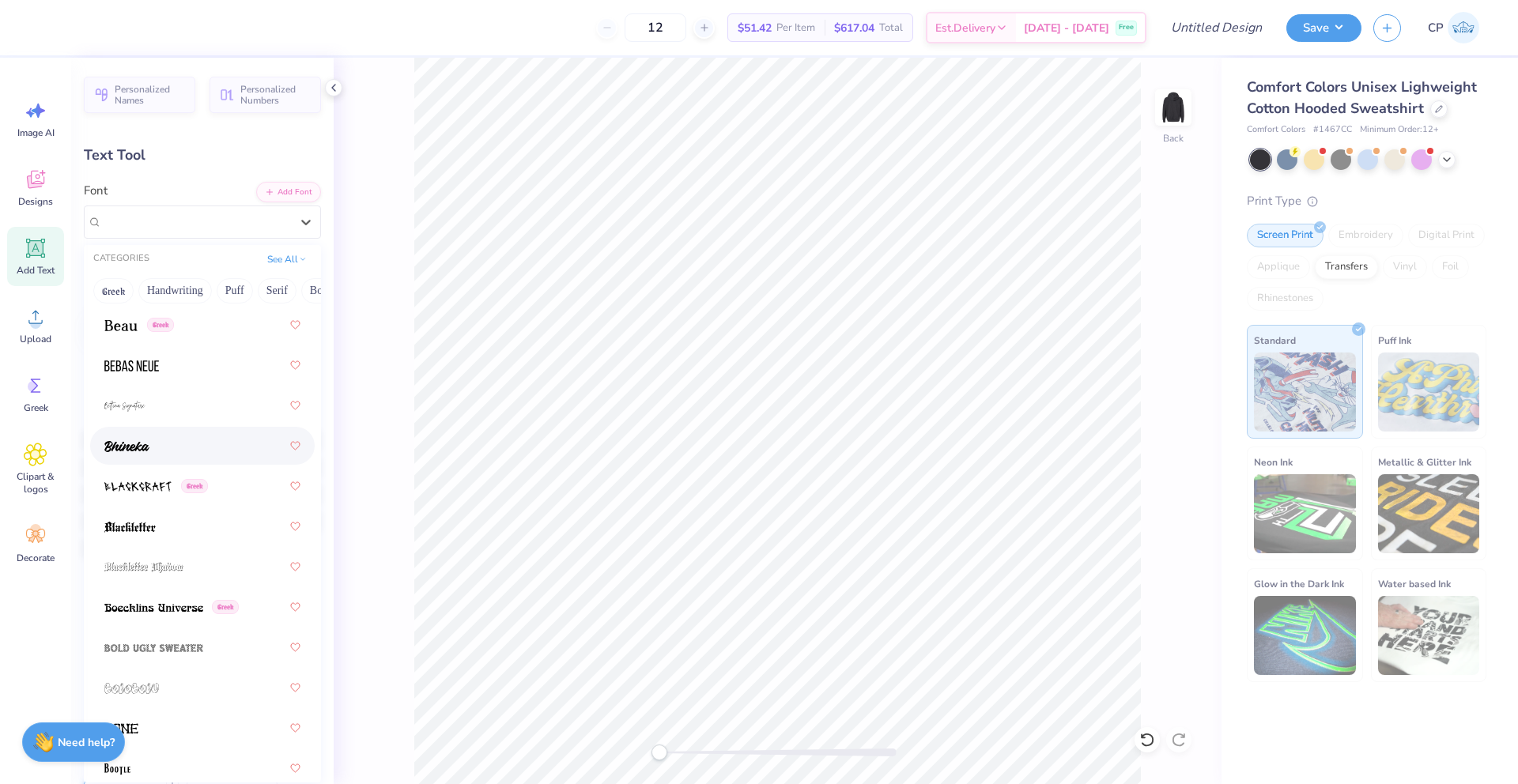
scroll to position [1091, 0]
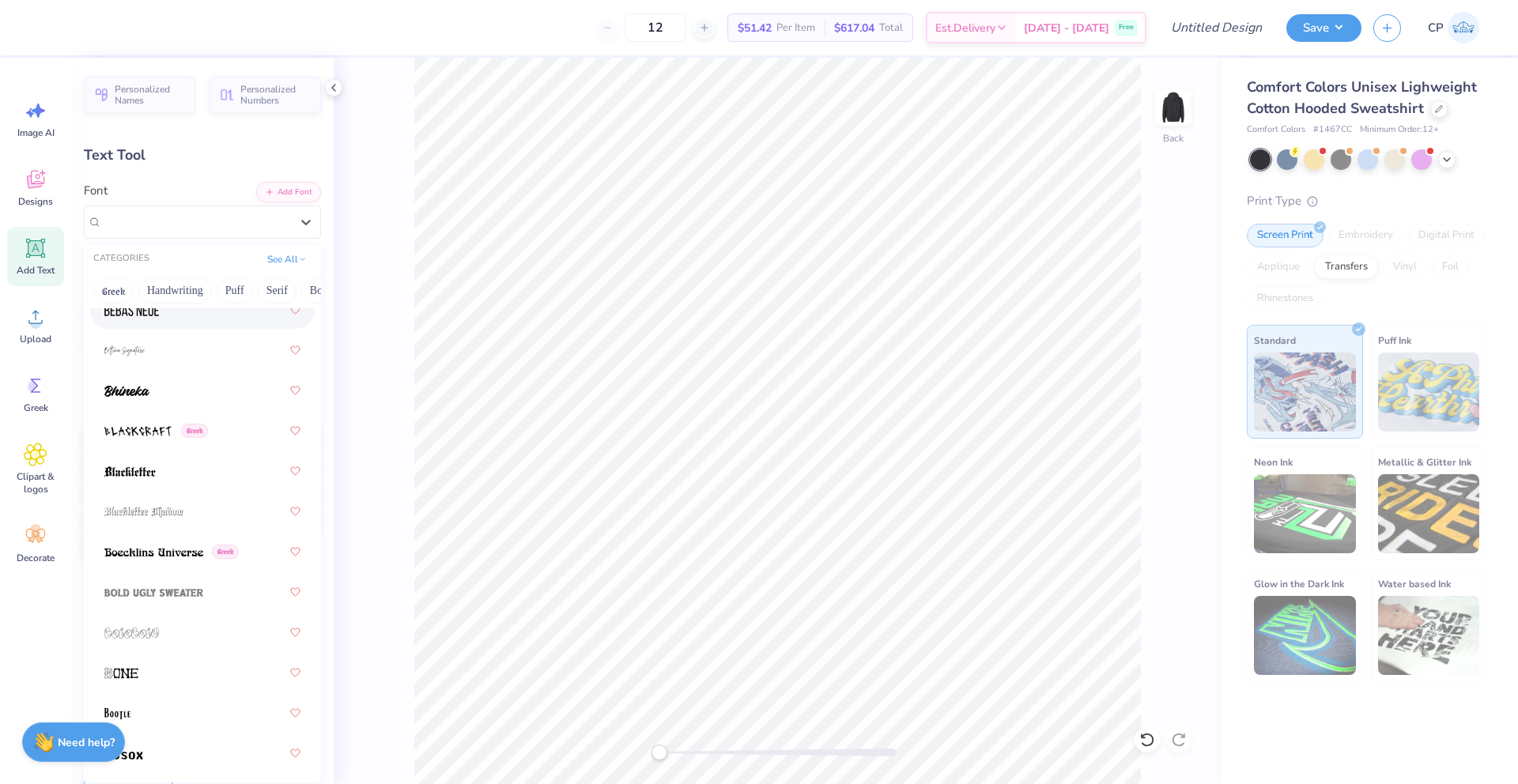
click at [198, 275] on div "Greek Handwriting Puff Serif Bold Calligraphy Retro Sans Serif Minimal Fantasy …" at bounding box center [202, 291] width 237 height 35
click at [193, 303] on button "Handwriting" at bounding box center [175, 291] width 74 height 25
click at [285, 288] on button "Serif" at bounding box center [277, 291] width 39 height 25
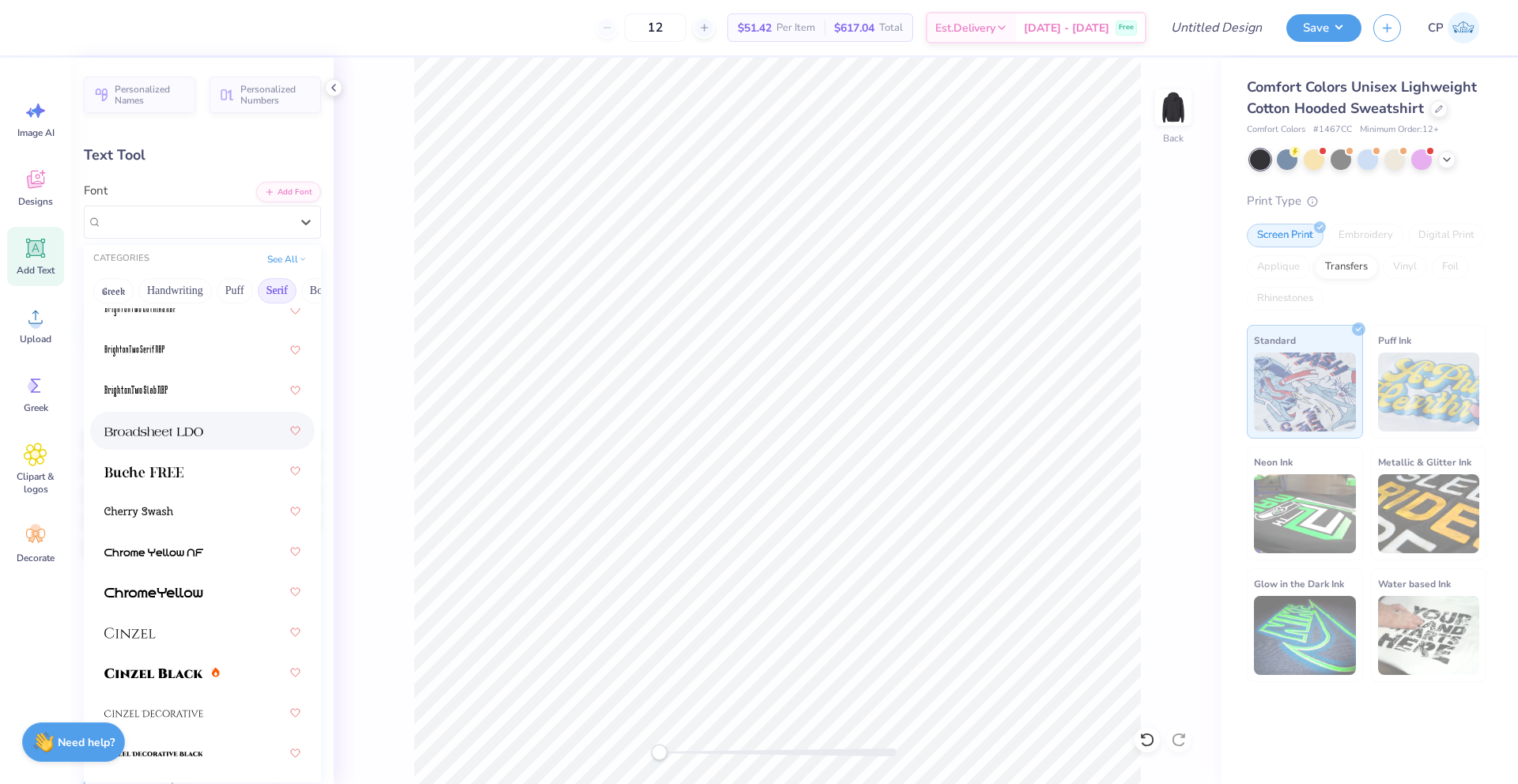
click at [177, 433] on img at bounding box center [154, 432] width 99 height 11
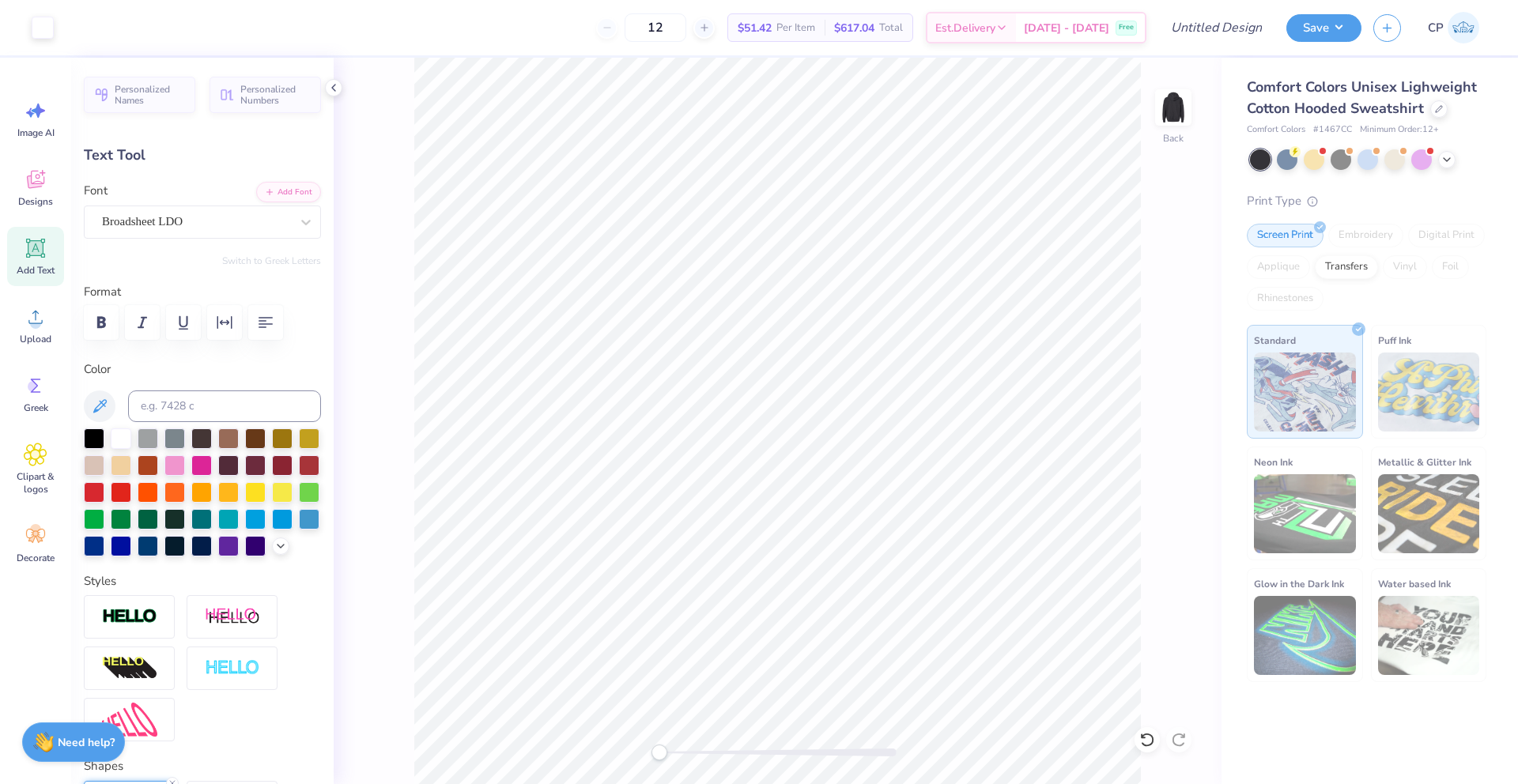
type input "15.54"
type input "3.65"
type input "5.70"
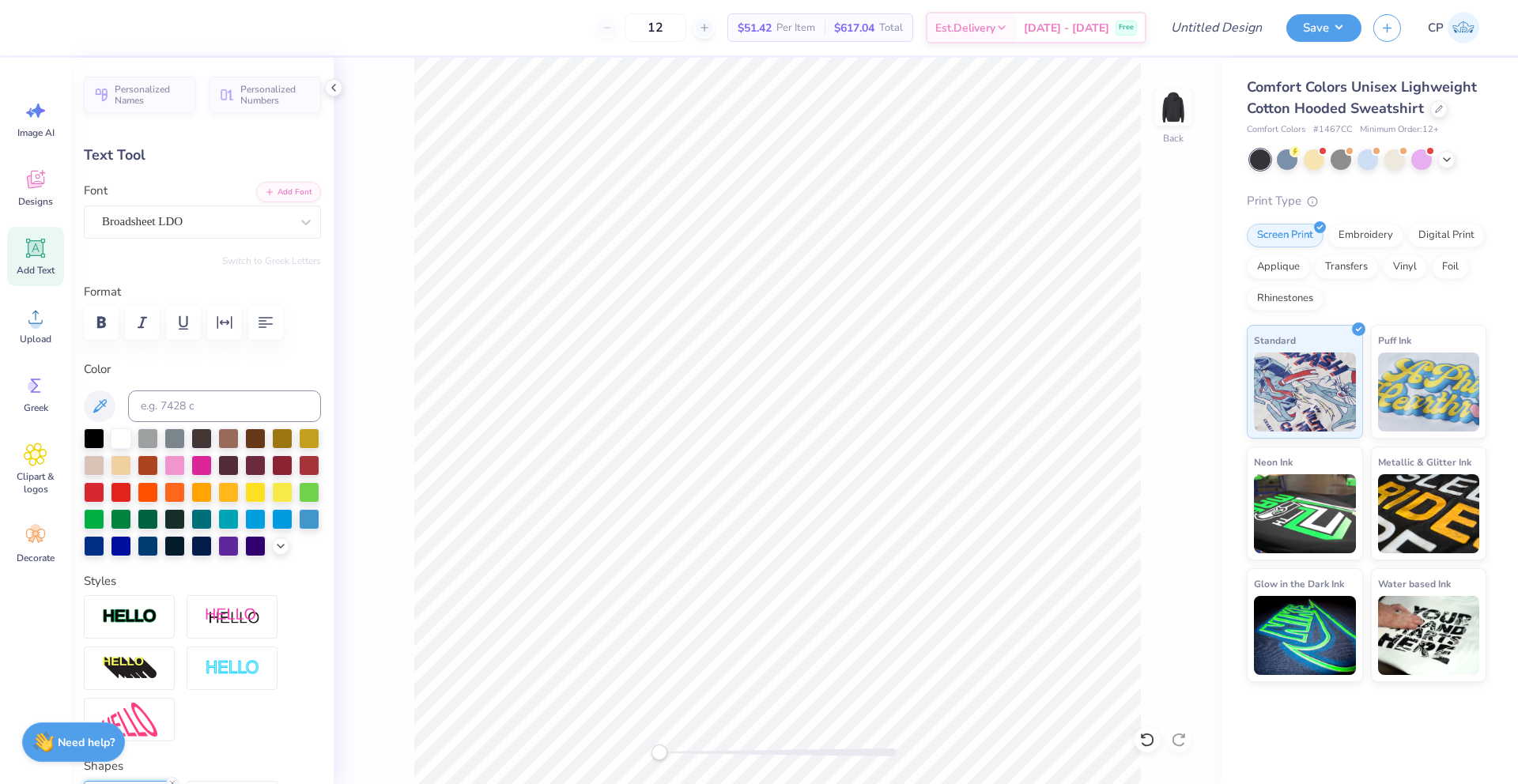
type input "11.33"
type input "2.66"
click at [36, 259] on icon at bounding box center [36, 248] width 24 height 24
type input "6.81"
type input "1.97"
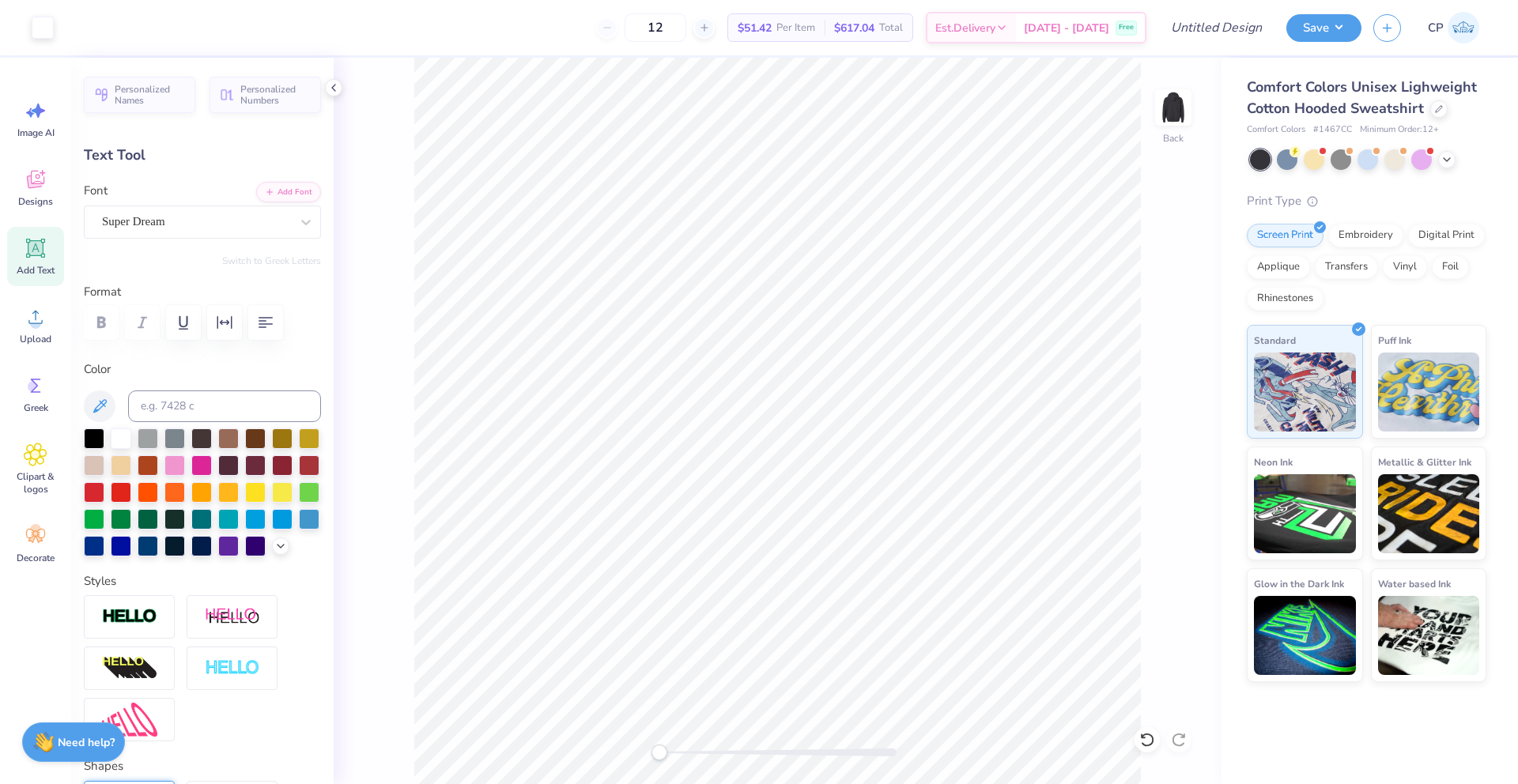
type input "11.26"
type textarea "2025"
type input "6.62"
type input "11.27"
type input "3.75"
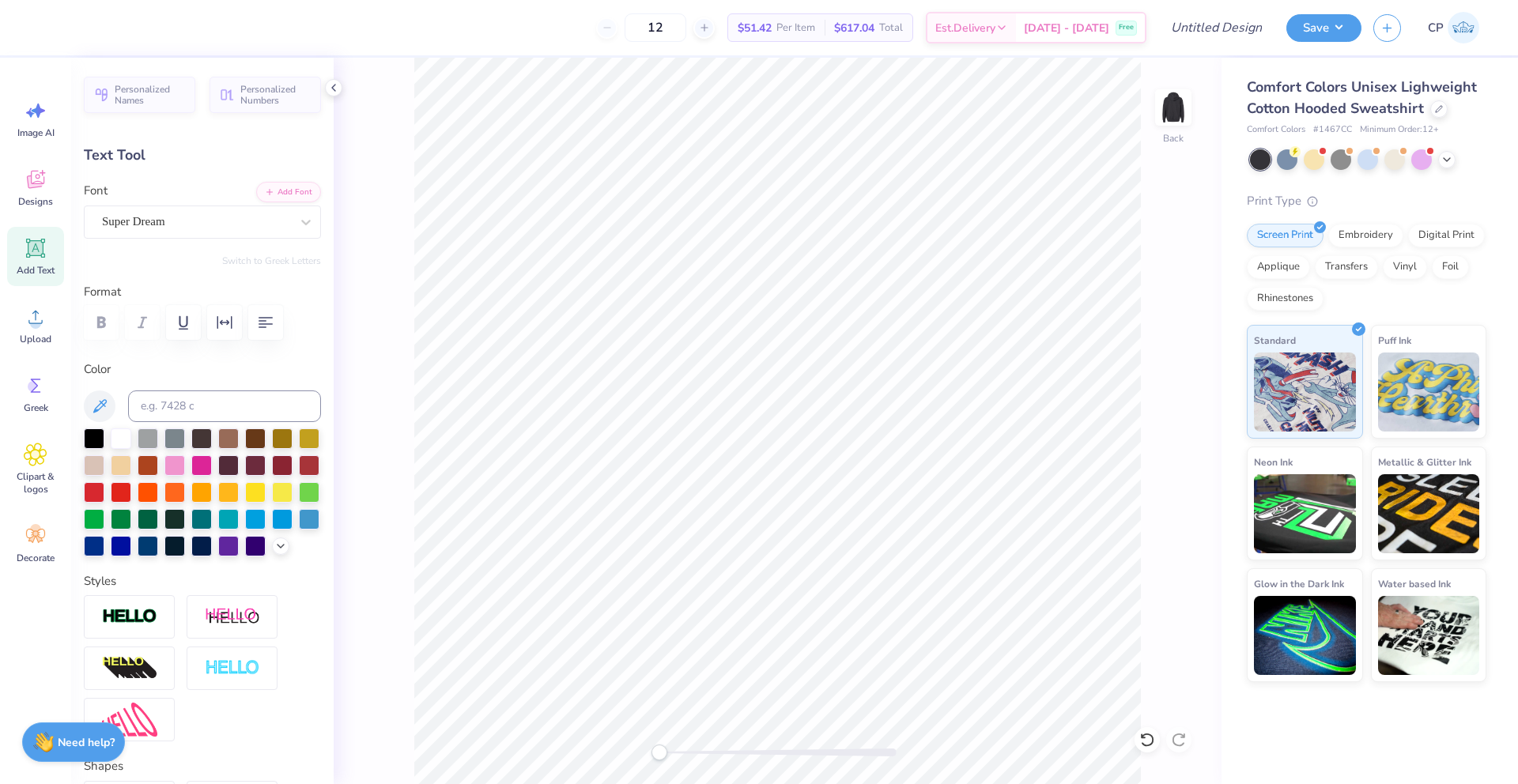
type input "1.12"
type input "8.17"
type input "11.33"
type input "2.66"
type input "6.63"
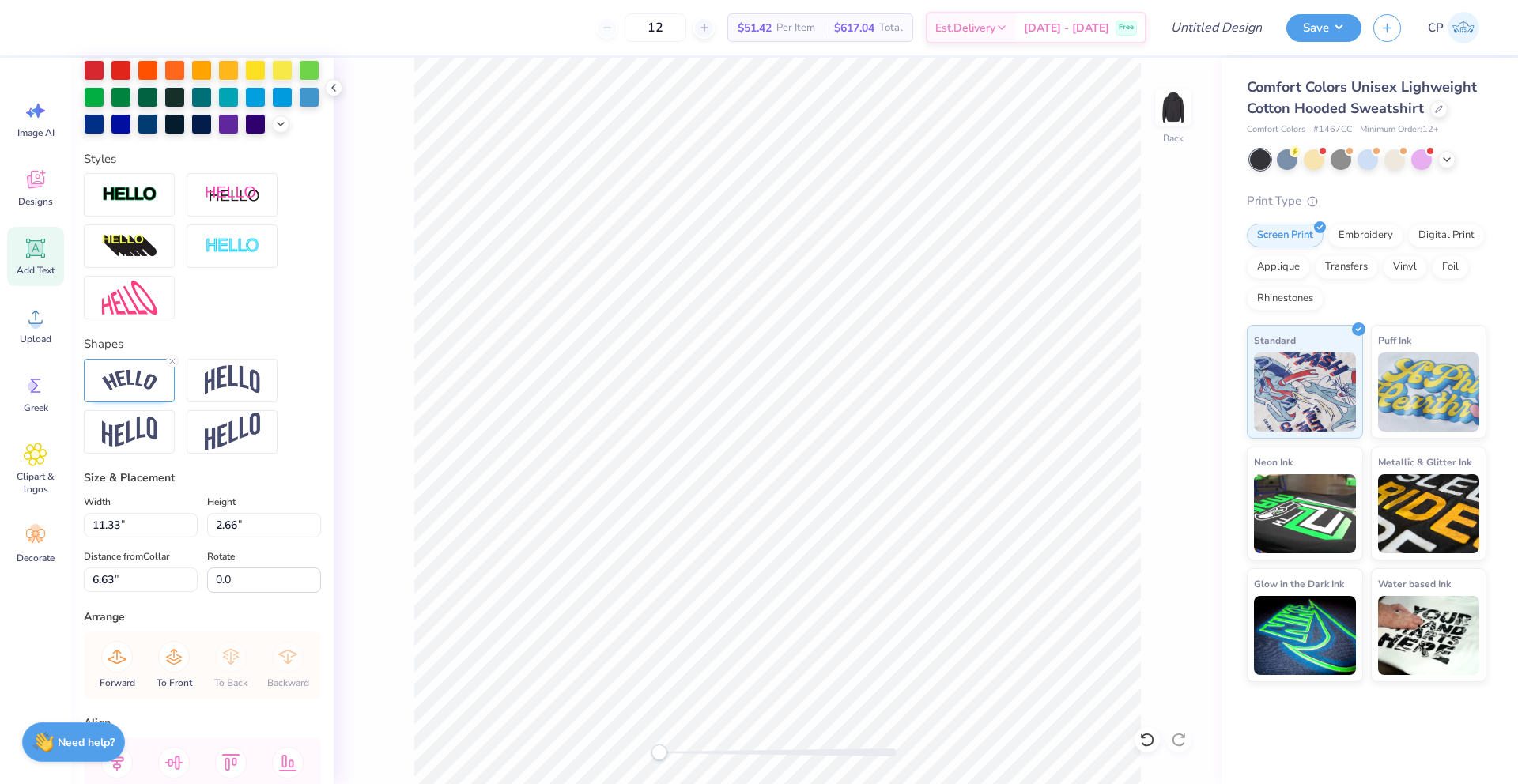
scroll to position [425, 0]
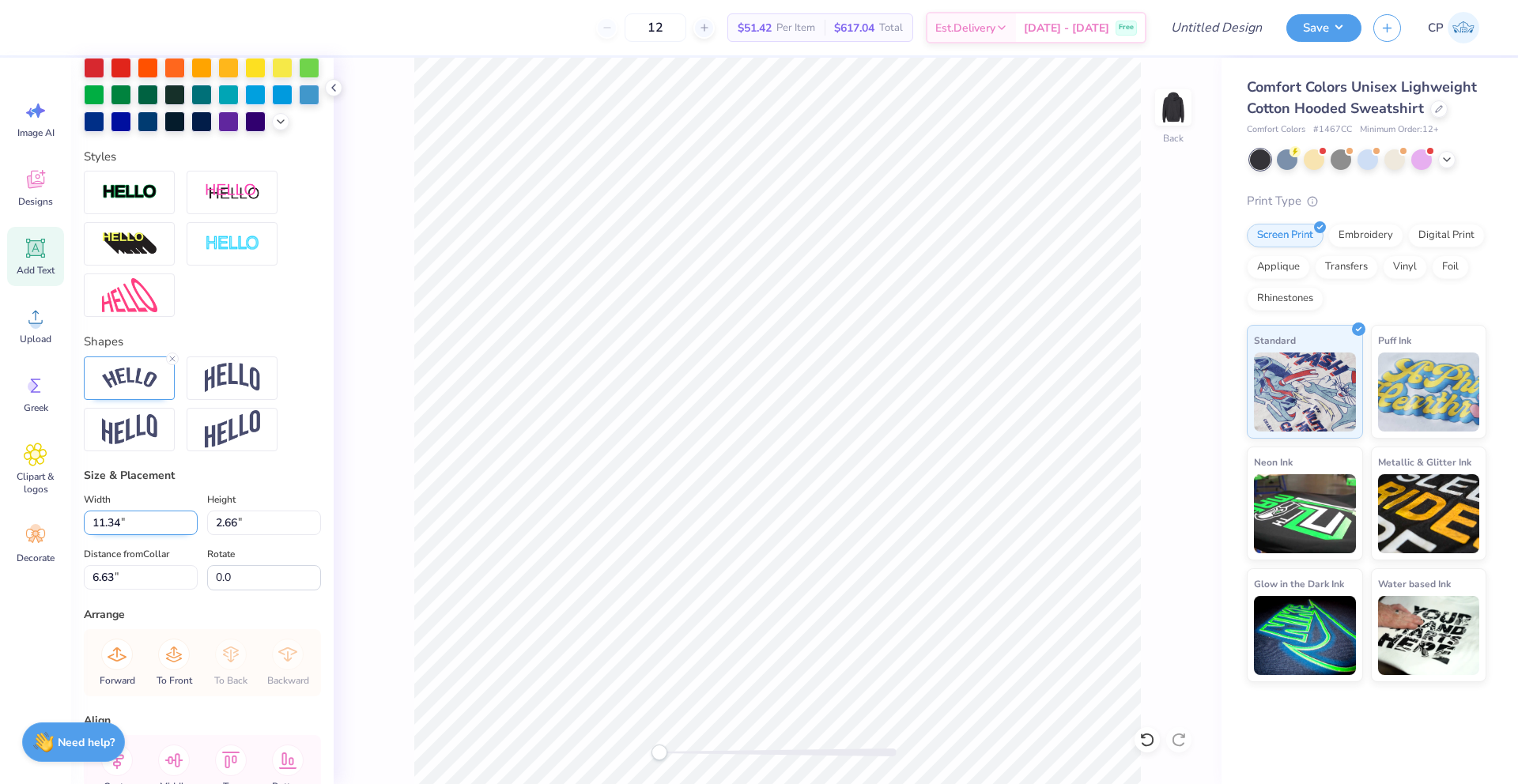
click at [189, 515] on input "11.34" at bounding box center [140, 523] width 113 height 25
click at [189, 515] on input "11.35" at bounding box center [140, 523] width 113 height 25
click at [189, 515] on input "11.36" at bounding box center [140, 523] width 113 height 25
click at [189, 515] on input "11.37" at bounding box center [140, 523] width 113 height 25
click at [189, 515] on input "11.38" at bounding box center [140, 523] width 113 height 25
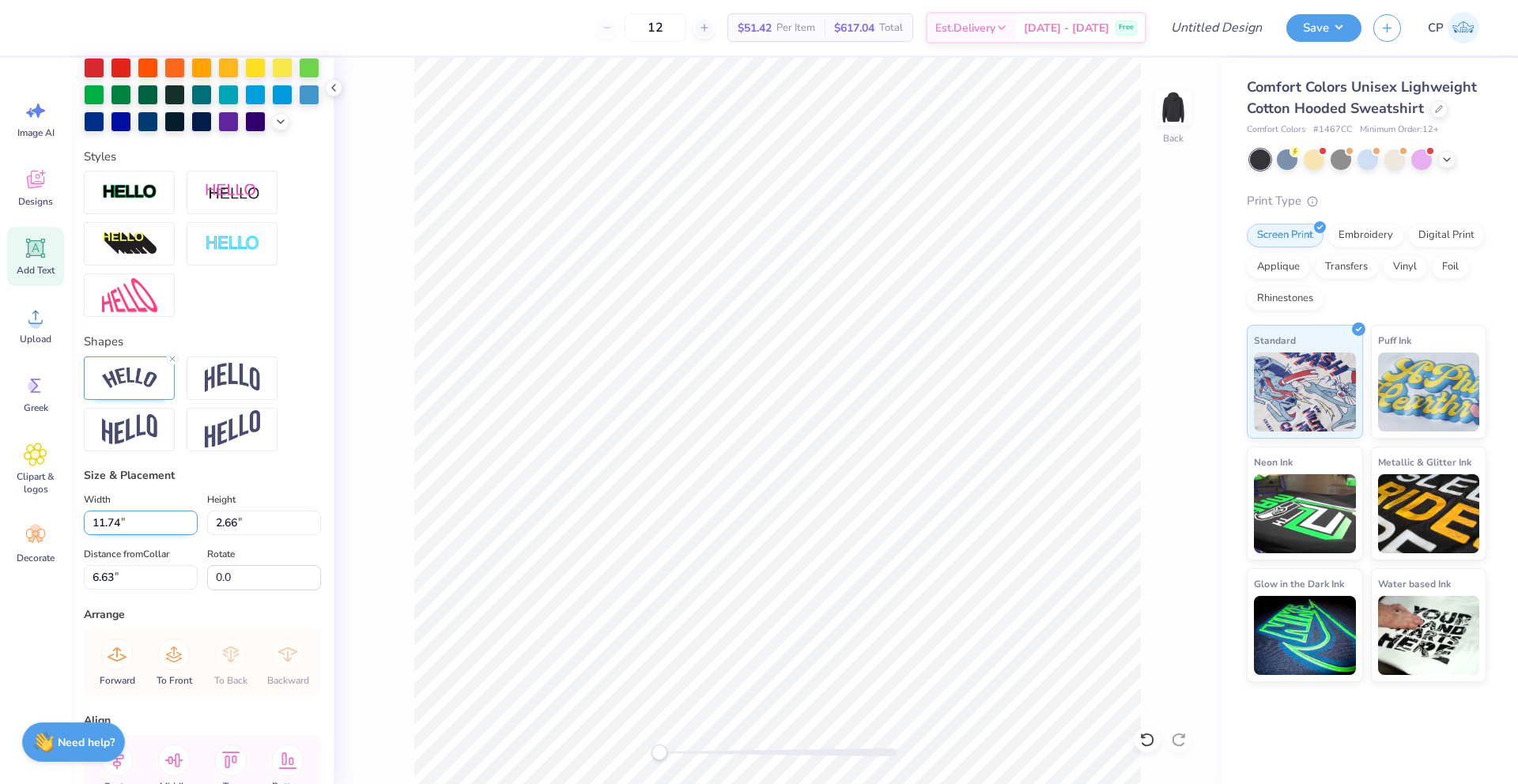
type input "11.74"
click at [192, 518] on input "11.74" at bounding box center [140, 523] width 113 height 25
click at [407, 478] on div "Back" at bounding box center [777, 421] width 888 height 727
type input "2.75"
type input "6.58"
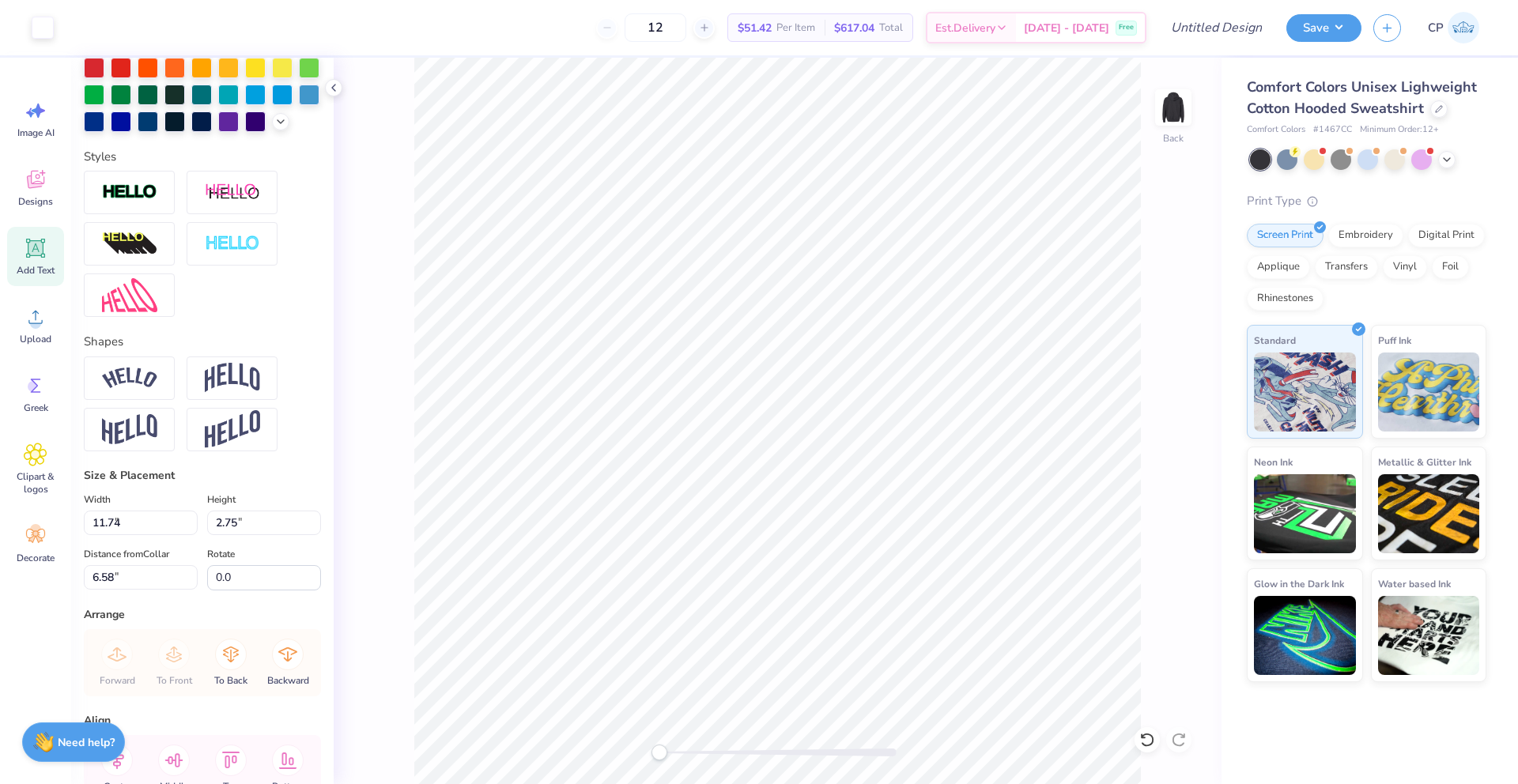
type input "3.75"
type input "1.12"
type input "8.17"
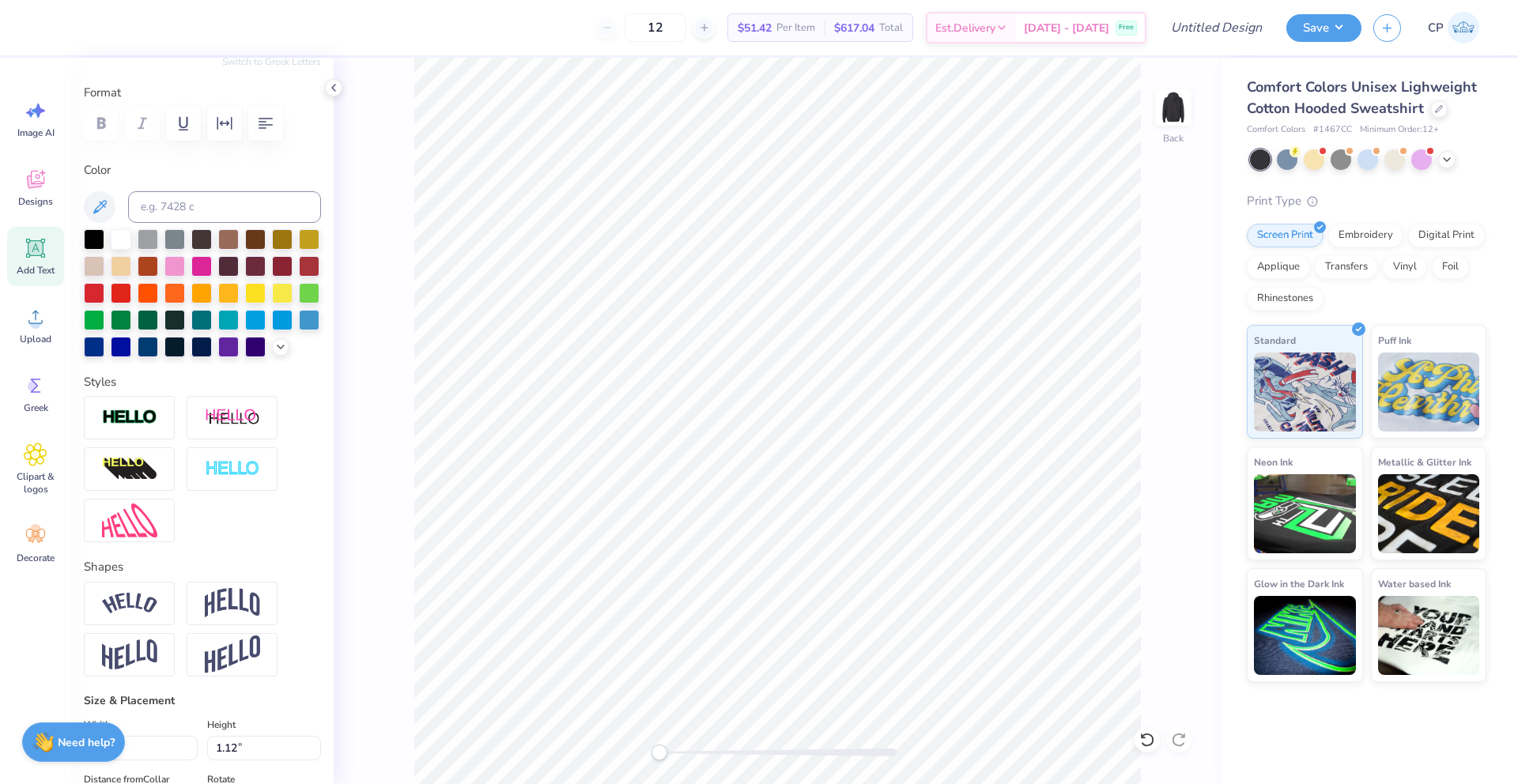
scroll to position [0, 0]
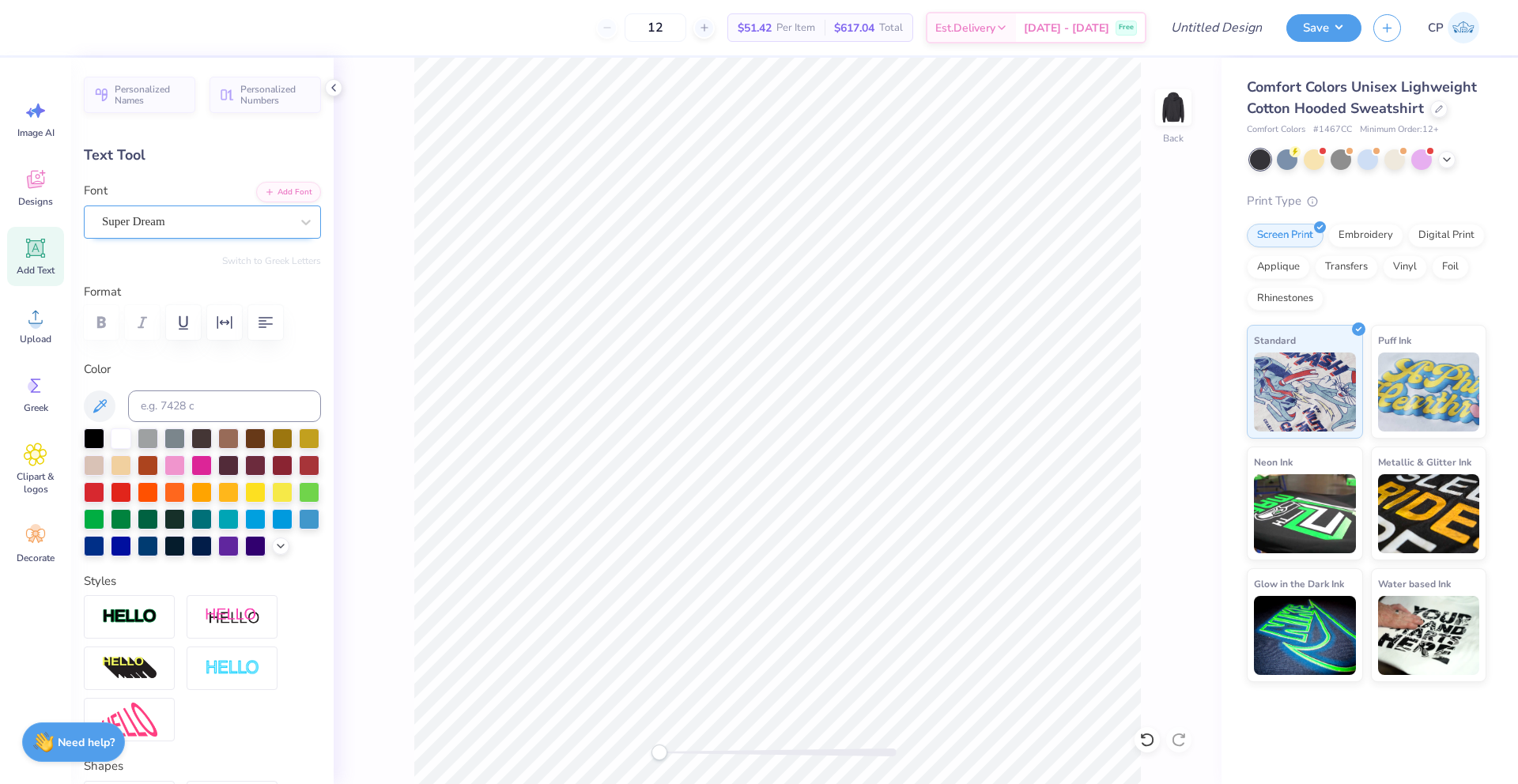
click at [186, 221] on div "Super Dream" at bounding box center [196, 221] width 191 height 25
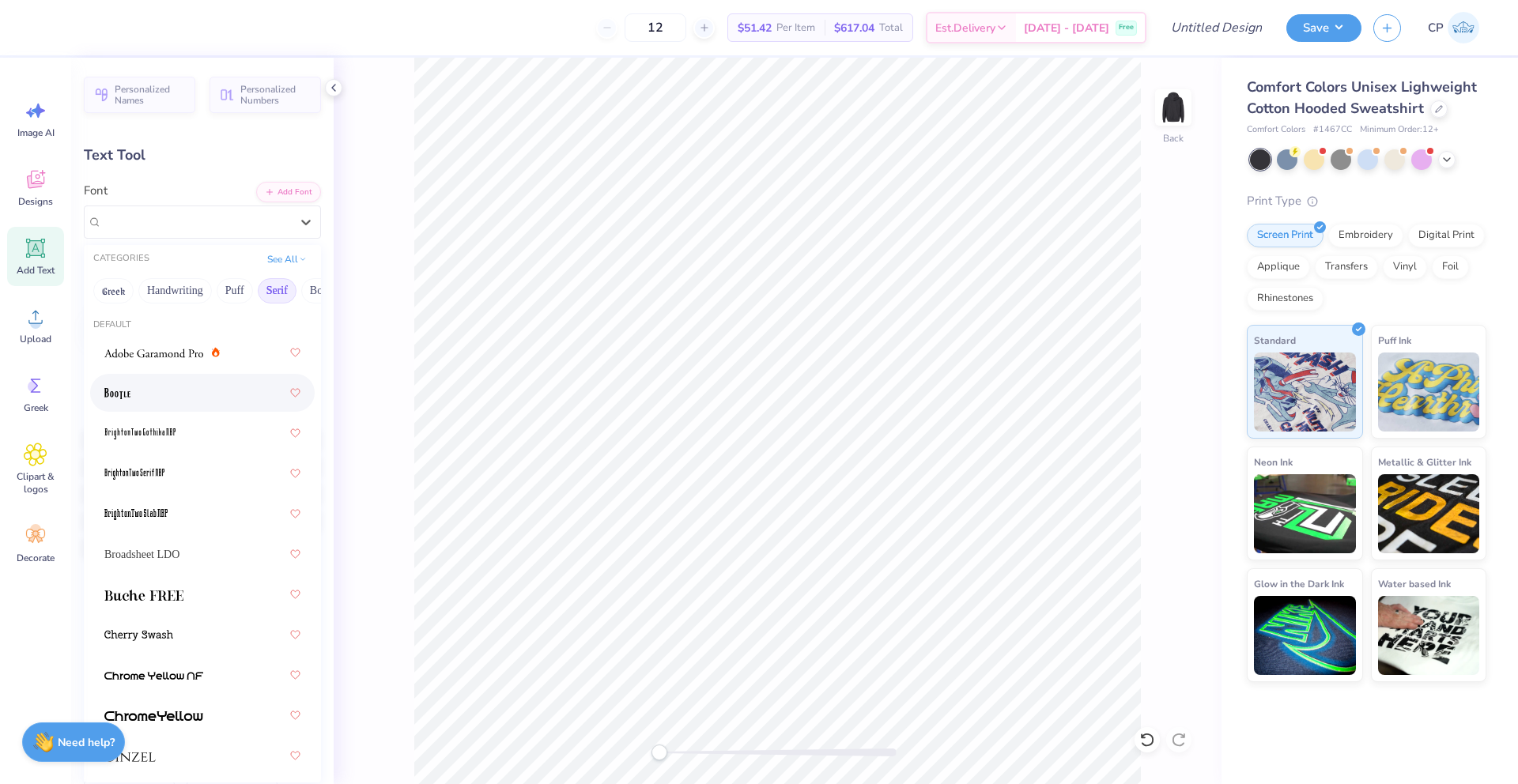
click at [179, 384] on div at bounding box center [202, 393] width 196 height 29
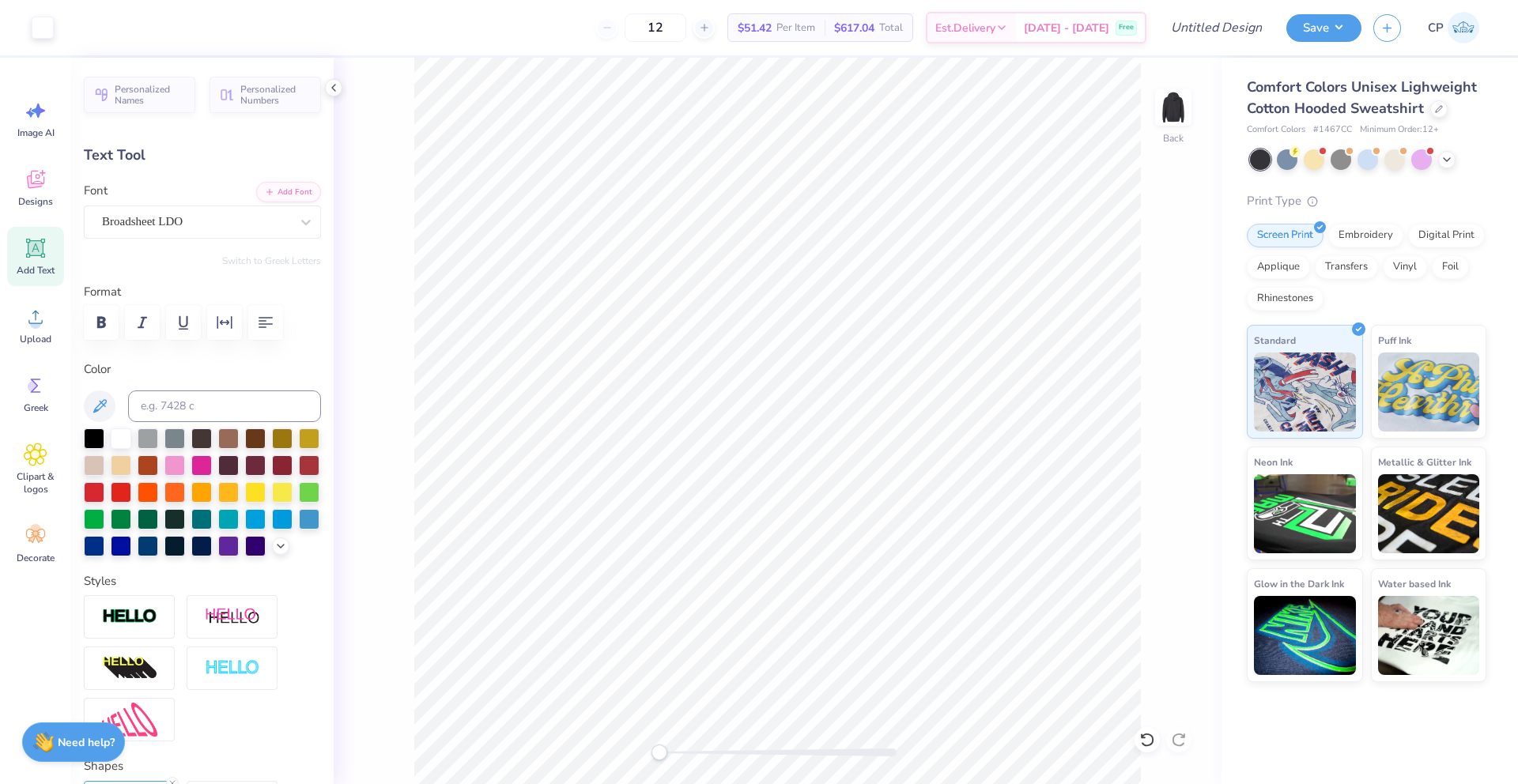
type input "11.74"
type input "2.75"
type input "6.58"
click at [193, 221] on div "Broadsheet LDO" at bounding box center [196, 221] width 191 height 25
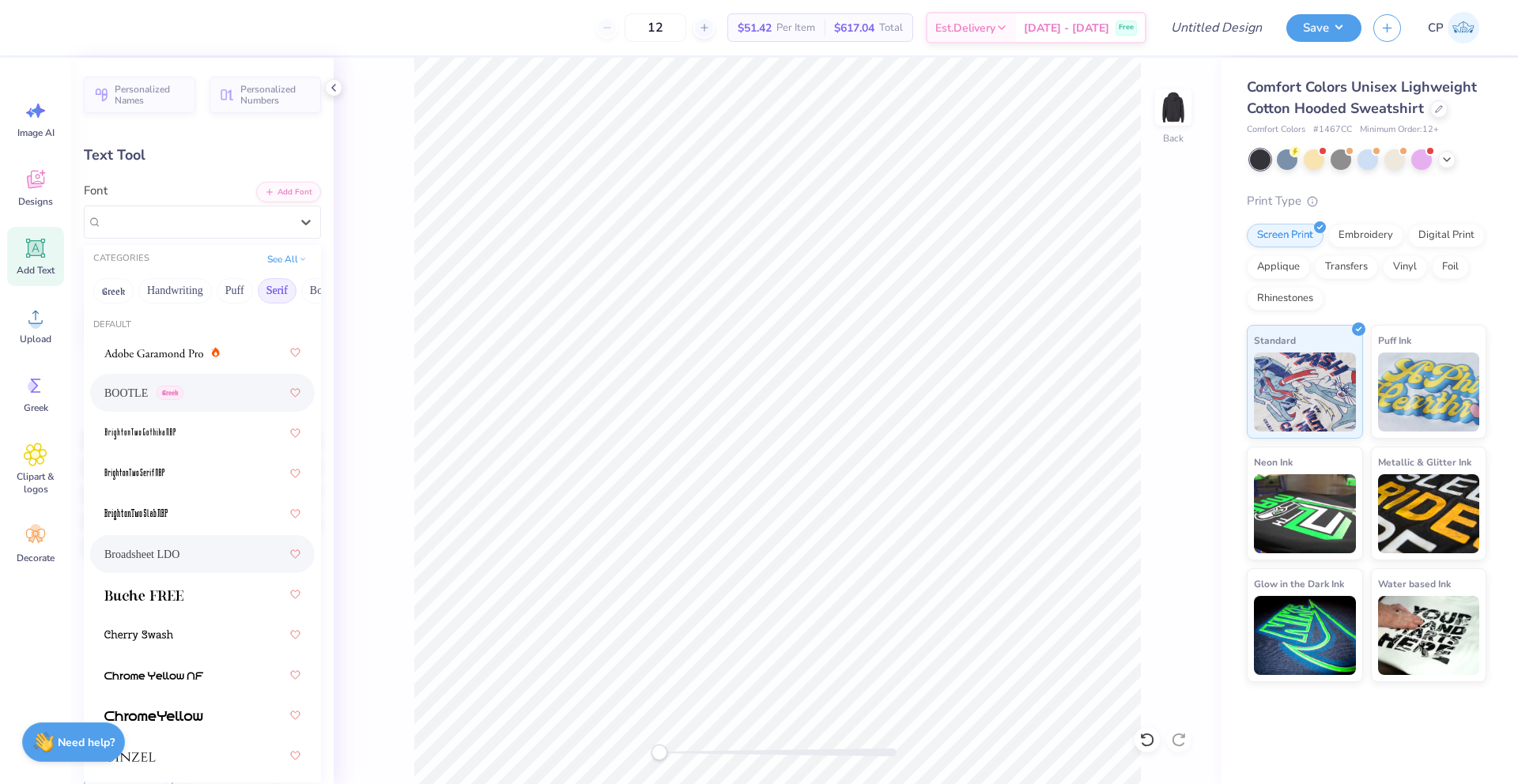
click at [127, 405] on div "BOOTLE Greek" at bounding box center [202, 393] width 196 height 29
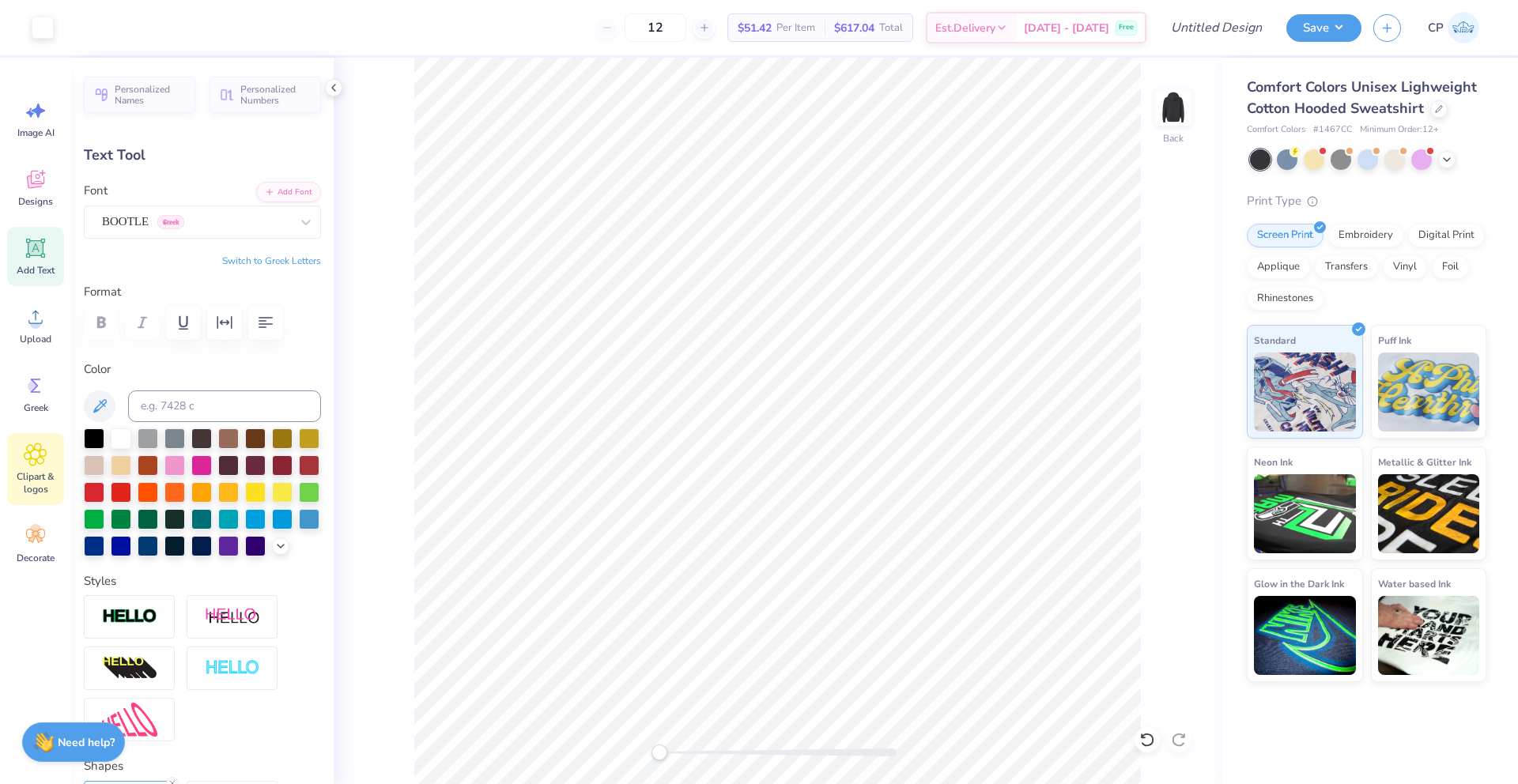
click at [33, 471] on span "Clipart & logos" at bounding box center [36, 483] width 52 height 25
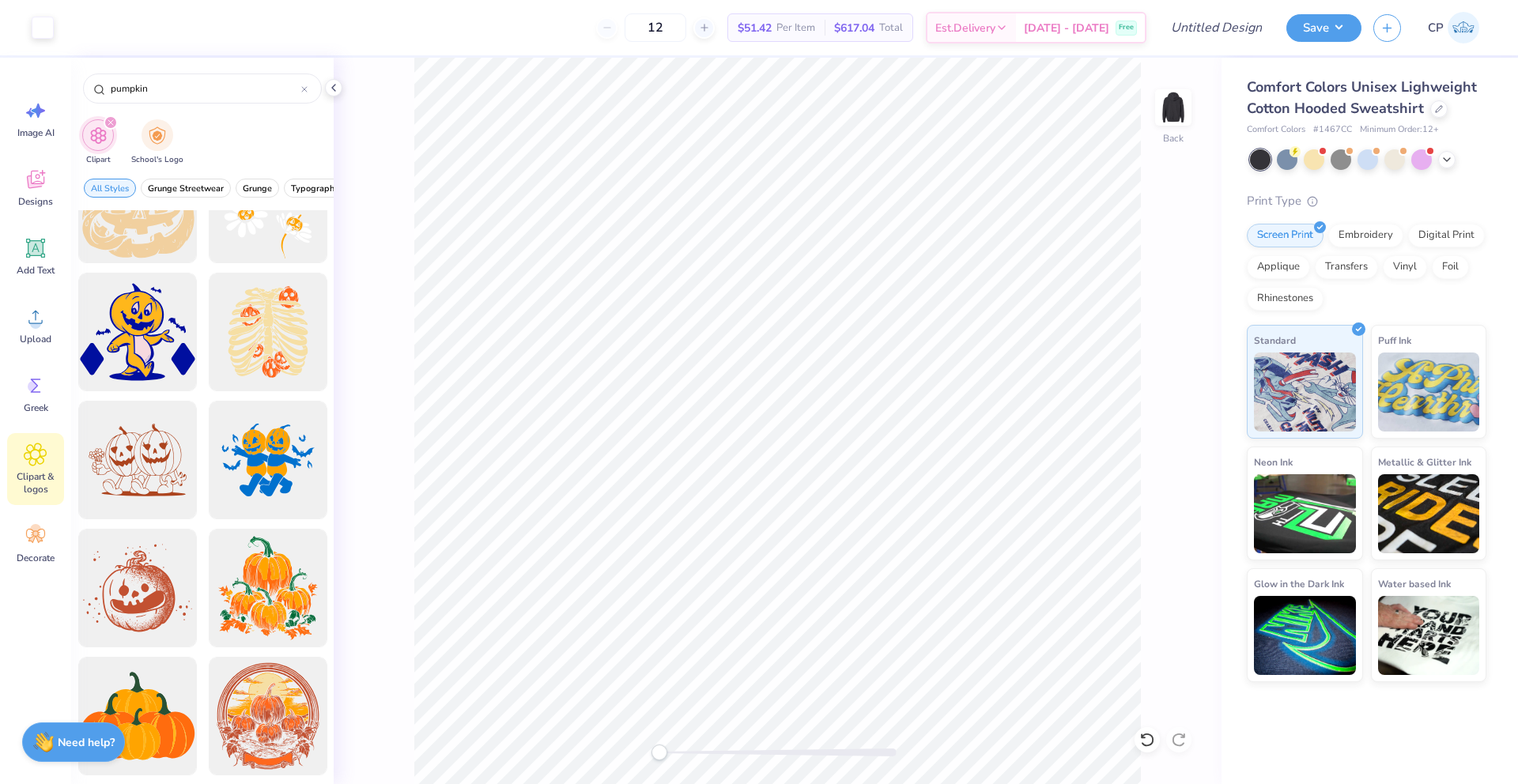
scroll to position [1366, 0]
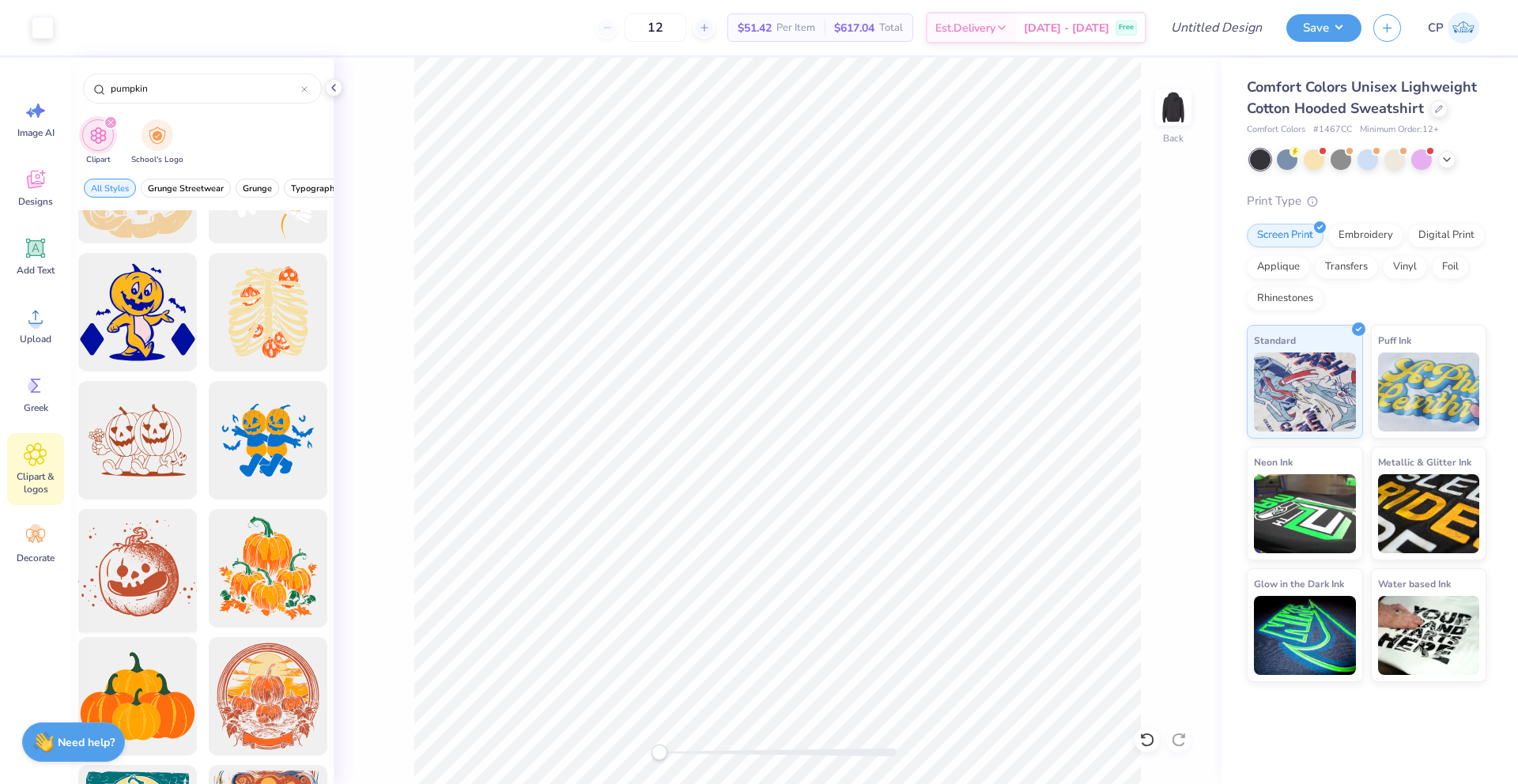
type input "pumpkin"
click at [123, 567] on div at bounding box center [137, 569] width 130 height 130
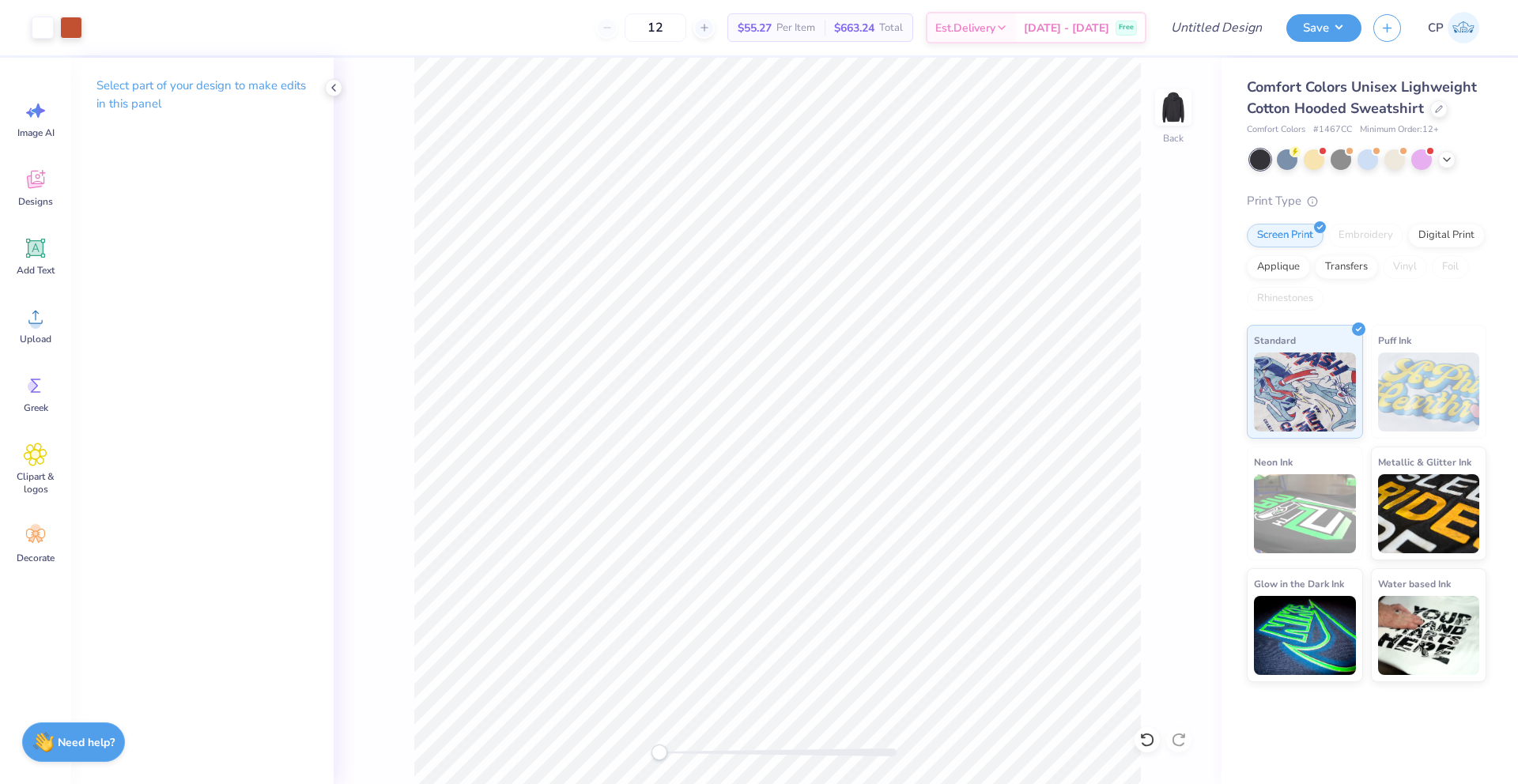
click at [1325, 132] on span "# 1467CC" at bounding box center [1332, 129] width 39 height 13
click at [1346, 132] on span "# 1467CC" at bounding box center [1332, 129] width 39 height 13
